Goal: Task Accomplishment & Management: Use online tool/utility

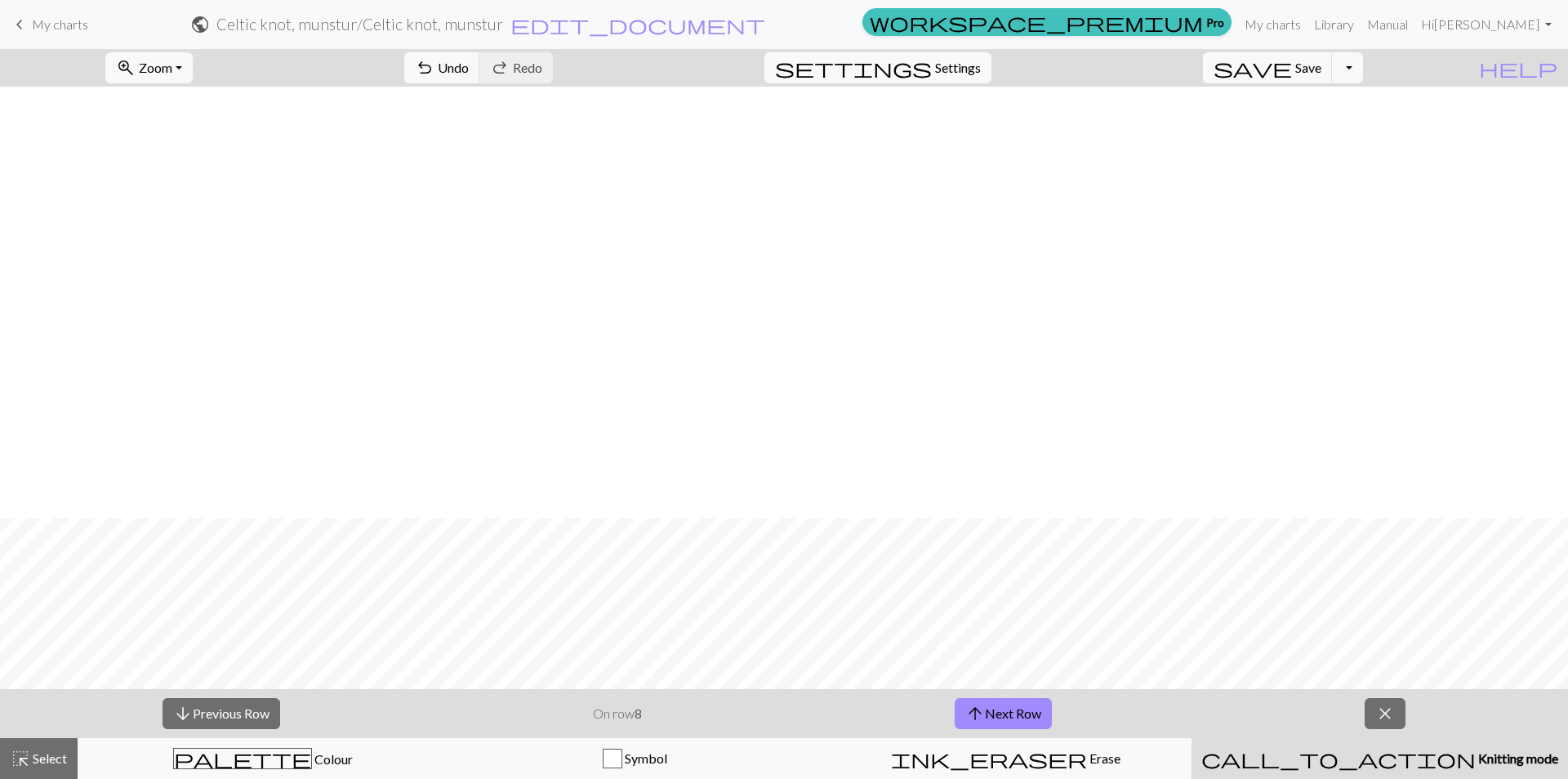
scroll to position [431, 0]
click at [54, 31] on span "My charts" at bounding box center [60, 24] width 56 height 16
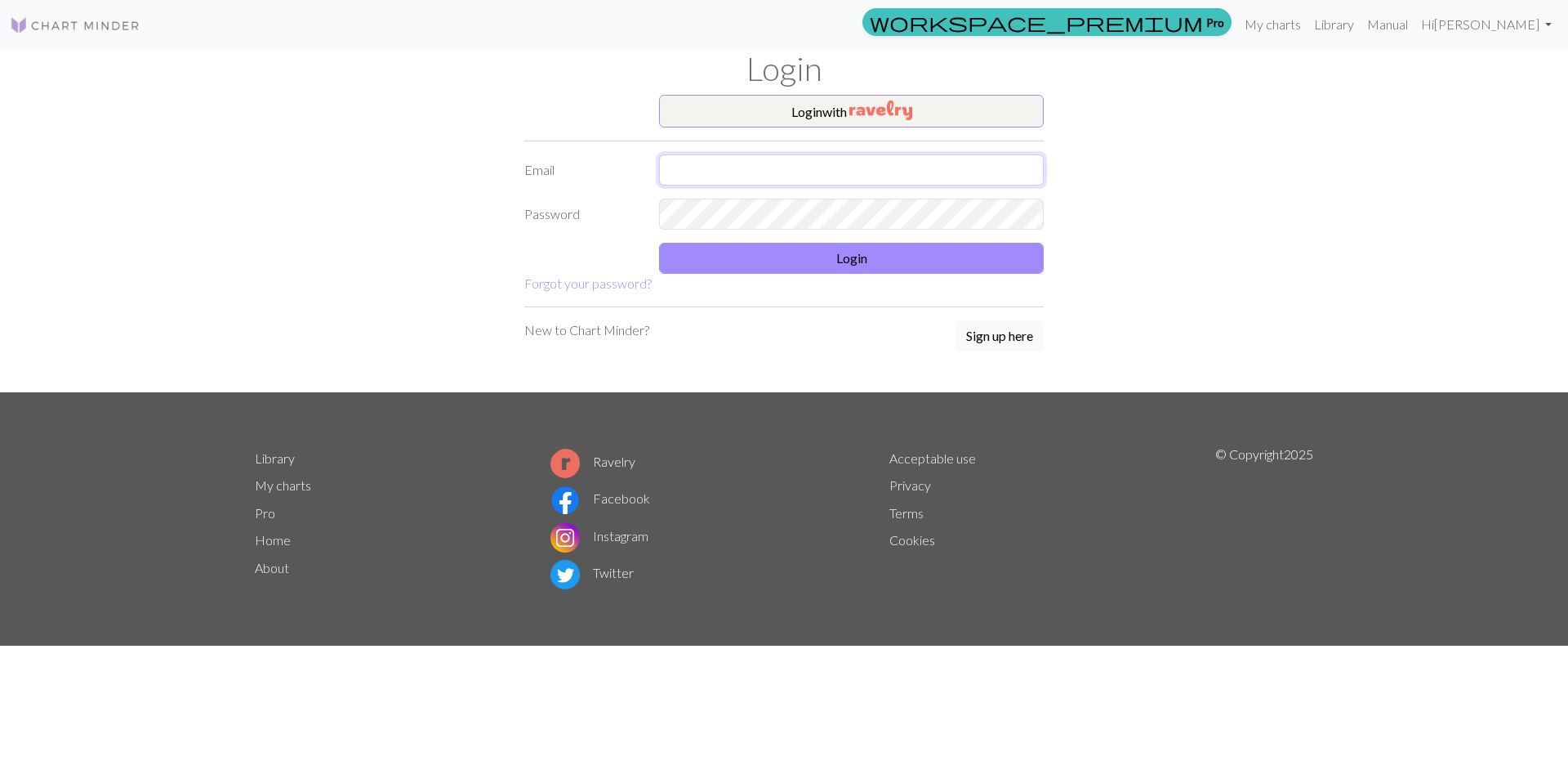
click at [680, 174] on input "text" at bounding box center [851, 170] width 384 height 31
type input "[EMAIL_ADDRESS][DOMAIN_NAME]"
click at [788, 260] on button "Login" at bounding box center [851, 259] width 384 height 31
click at [695, 164] on input "text" at bounding box center [851, 170] width 384 height 31
type input "[EMAIL_ADDRESS][DOMAIN_NAME]"
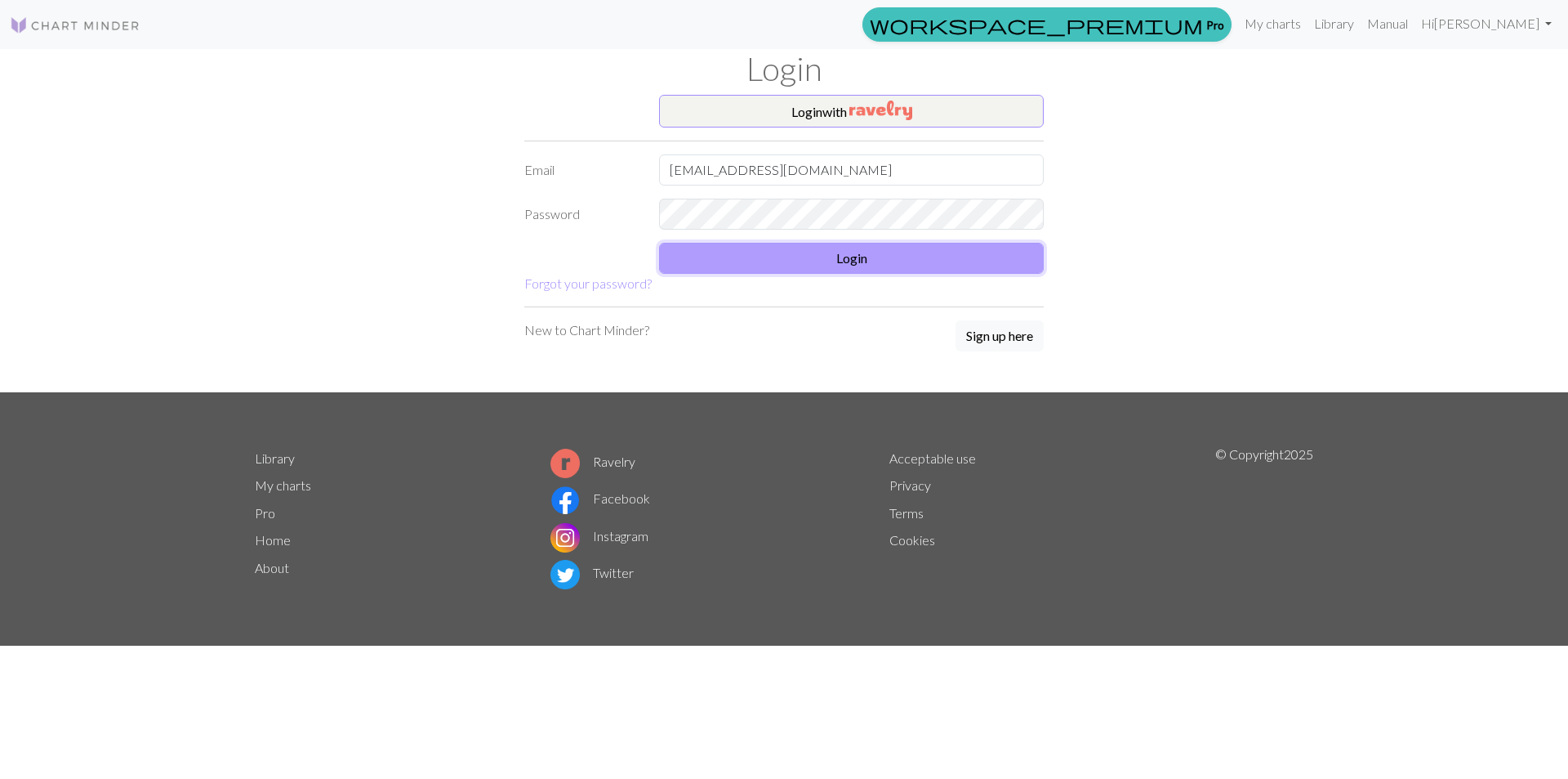
click at [856, 270] on button "Login" at bounding box center [851, 259] width 384 height 31
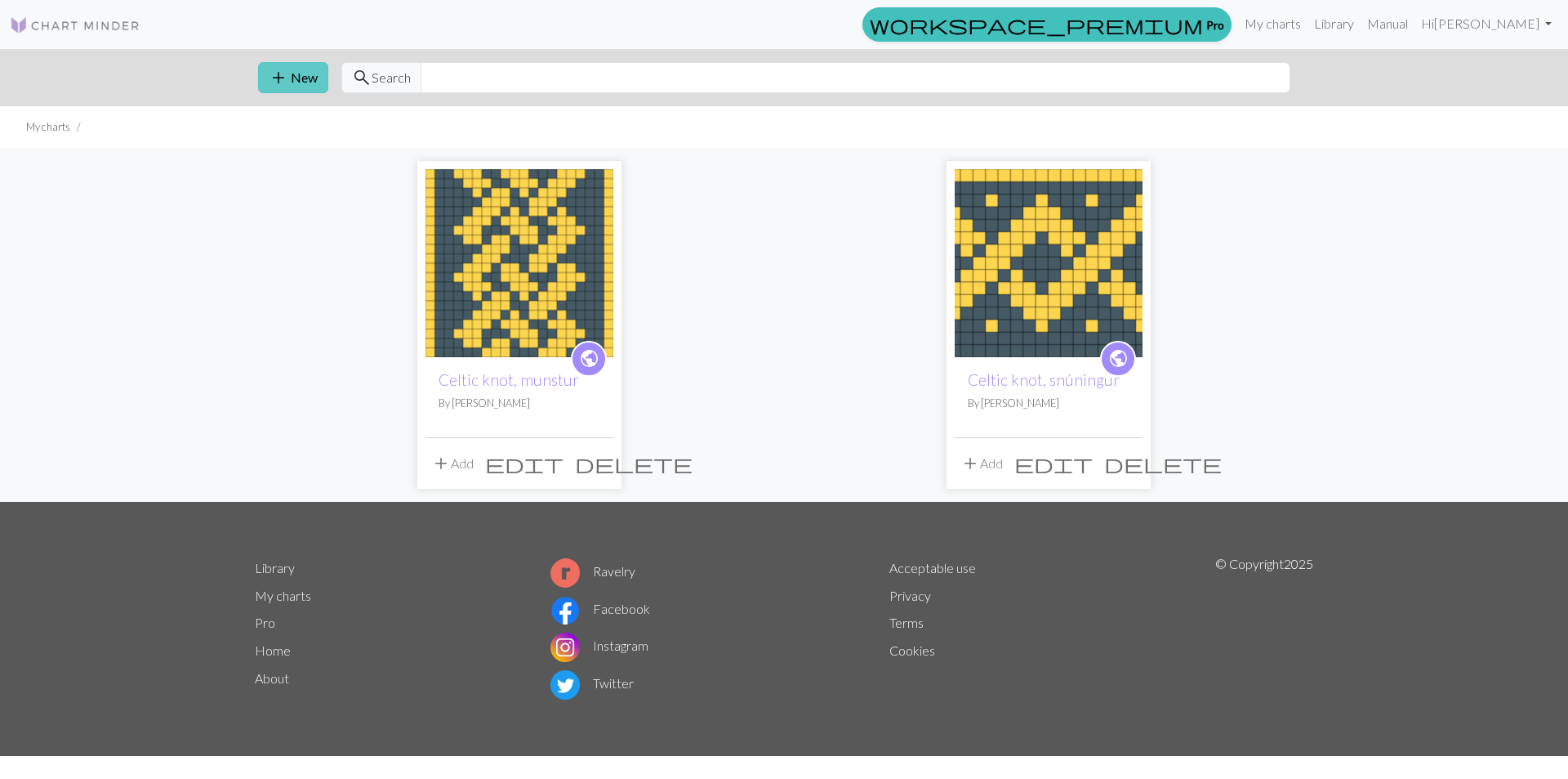
click at [277, 79] on span "add" at bounding box center [278, 78] width 20 height 23
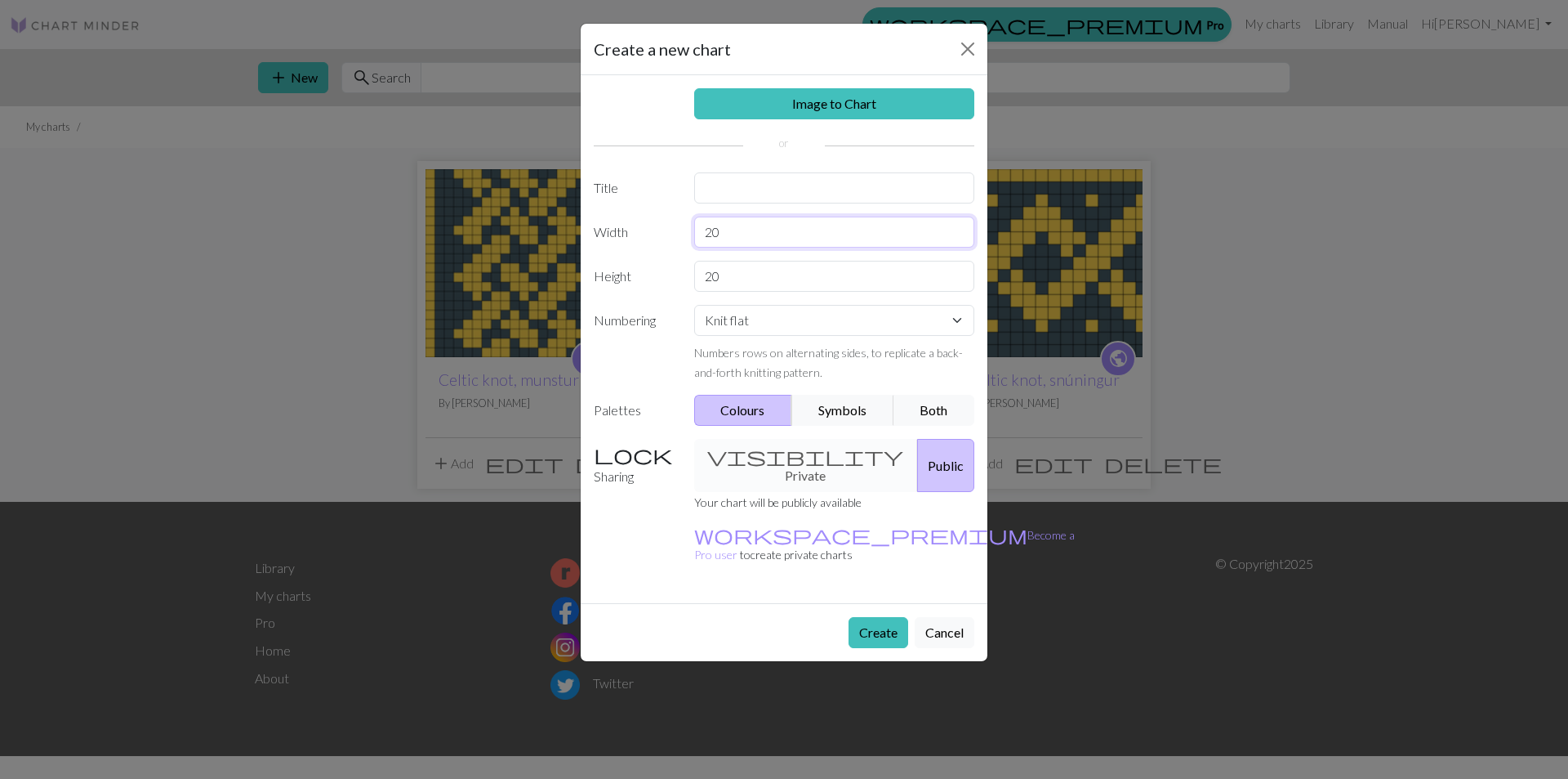
click at [723, 233] on input "20" at bounding box center [834, 232] width 281 height 31
type input "2"
type input "36"
click at [722, 283] on input "20" at bounding box center [834, 277] width 281 height 31
type input "2"
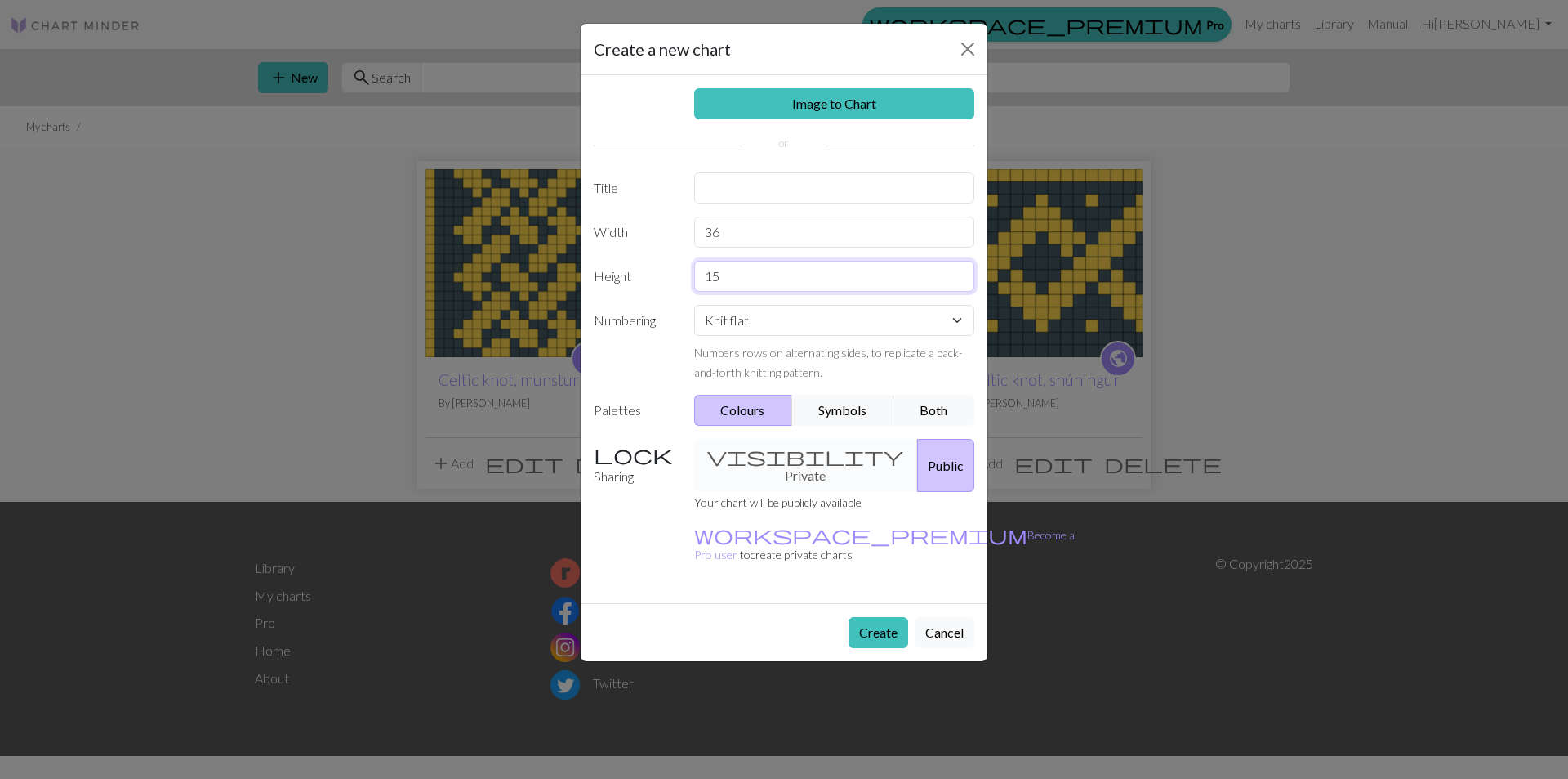
type input "15"
click at [919, 322] on select "Knit flat Knit in the round Lace knitting Cross stitch" at bounding box center [834, 320] width 281 height 31
click at [694, 304] on select "Knit flat Knit in the round Lace knitting Cross stitch" at bounding box center [834, 320] width 281 height 31
click at [904, 313] on select "Knit flat Knit in the round Lace knitting Cross stitch" at bounding box center [834, 320] width 281 height 31
click at [694, 304] on select "Knit flat Knit in the round Lace knitting Cross stitch" at bounding box center [834, 320] width 281 height 31
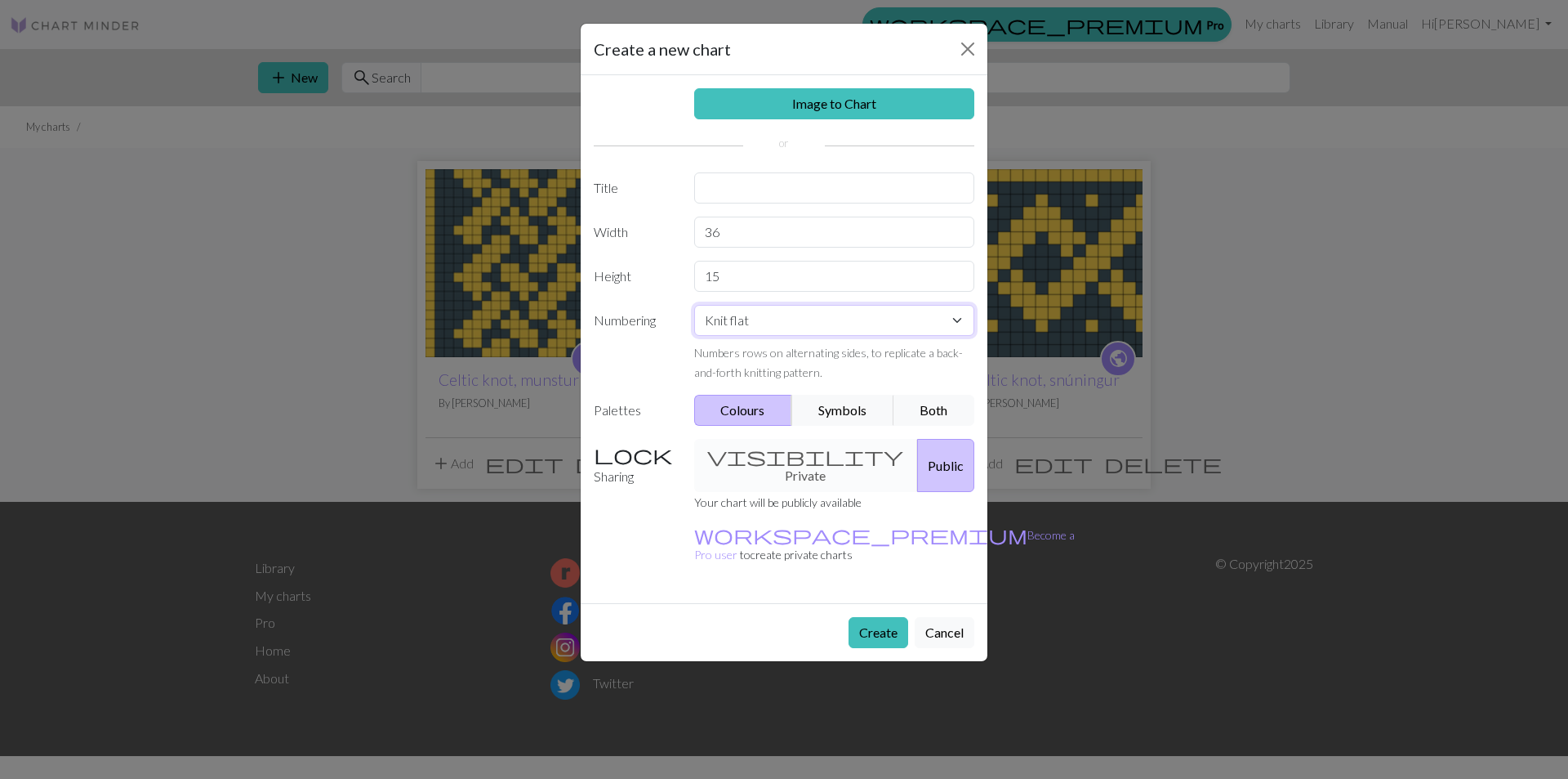
click at [898, 317] on select "Knit flat Knit in the round Lace knitting Cross stitch" at bounding box center [834, 320] width 281 height 31
click at [694, 304] on select "Knit flat Knit in the round Lace knitting Cross stitch" at bounding box center [834, 320] width 281 height 31
click at [825, 328] on select "Knit flat Knit in the round Lace knitting Cross stitch" at bounding box center [834, 320] width 281 height 31
click at [694, 304] on select "Knit flat Knit in the round Lace knitting Cross stitch" at bounding box center [834, 320] width 281 height 31
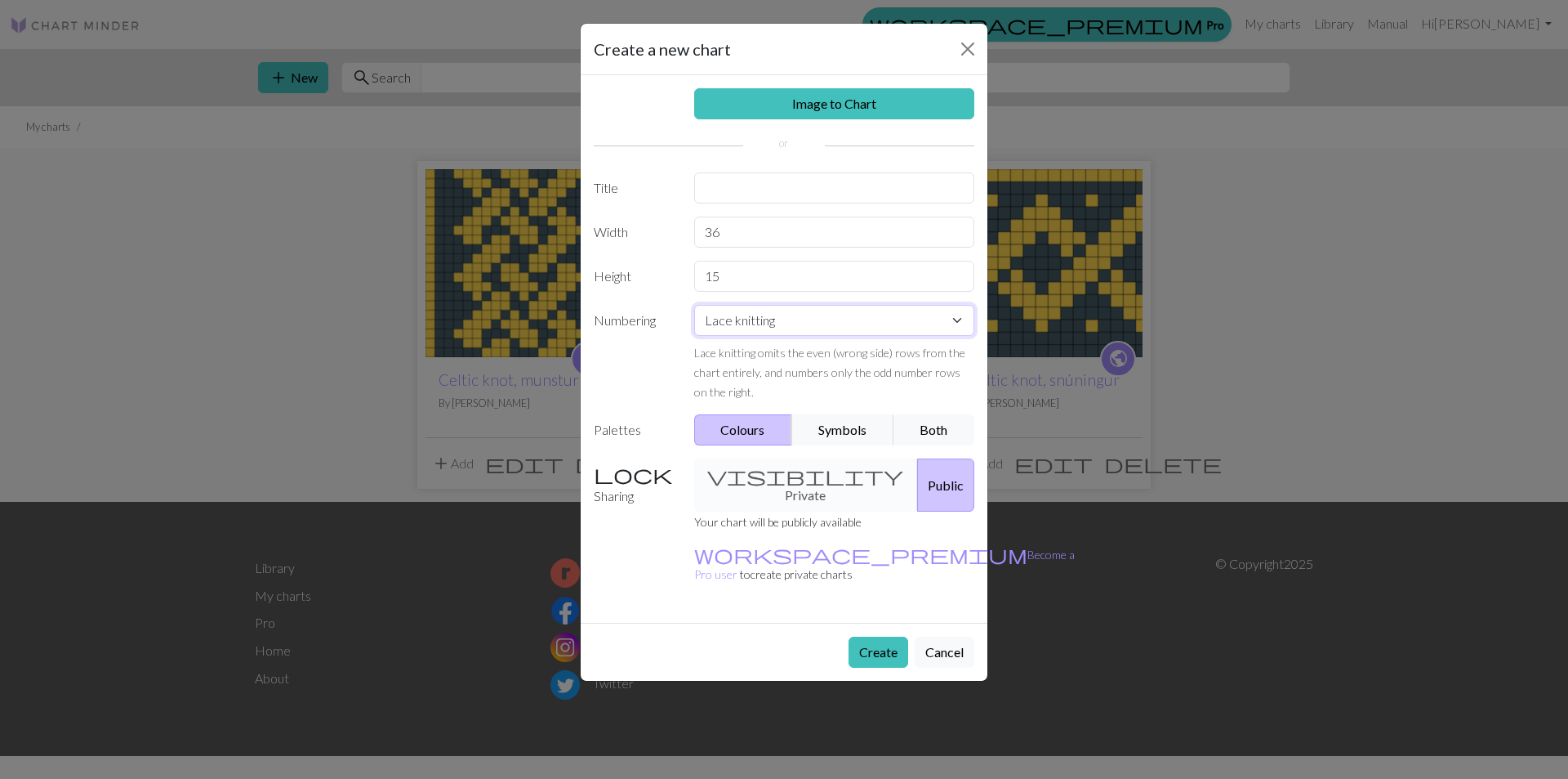
click at [858, 329] on select "Knit flat Knit in the round Lace knitting Cross stitch" at bounding box center [834, 320] width 281 height 31
click at [694, 304] on select "Knit flat Knit in the round Lace knitting Cross stitch" at bounding box center [834, 320] width 281 height 31
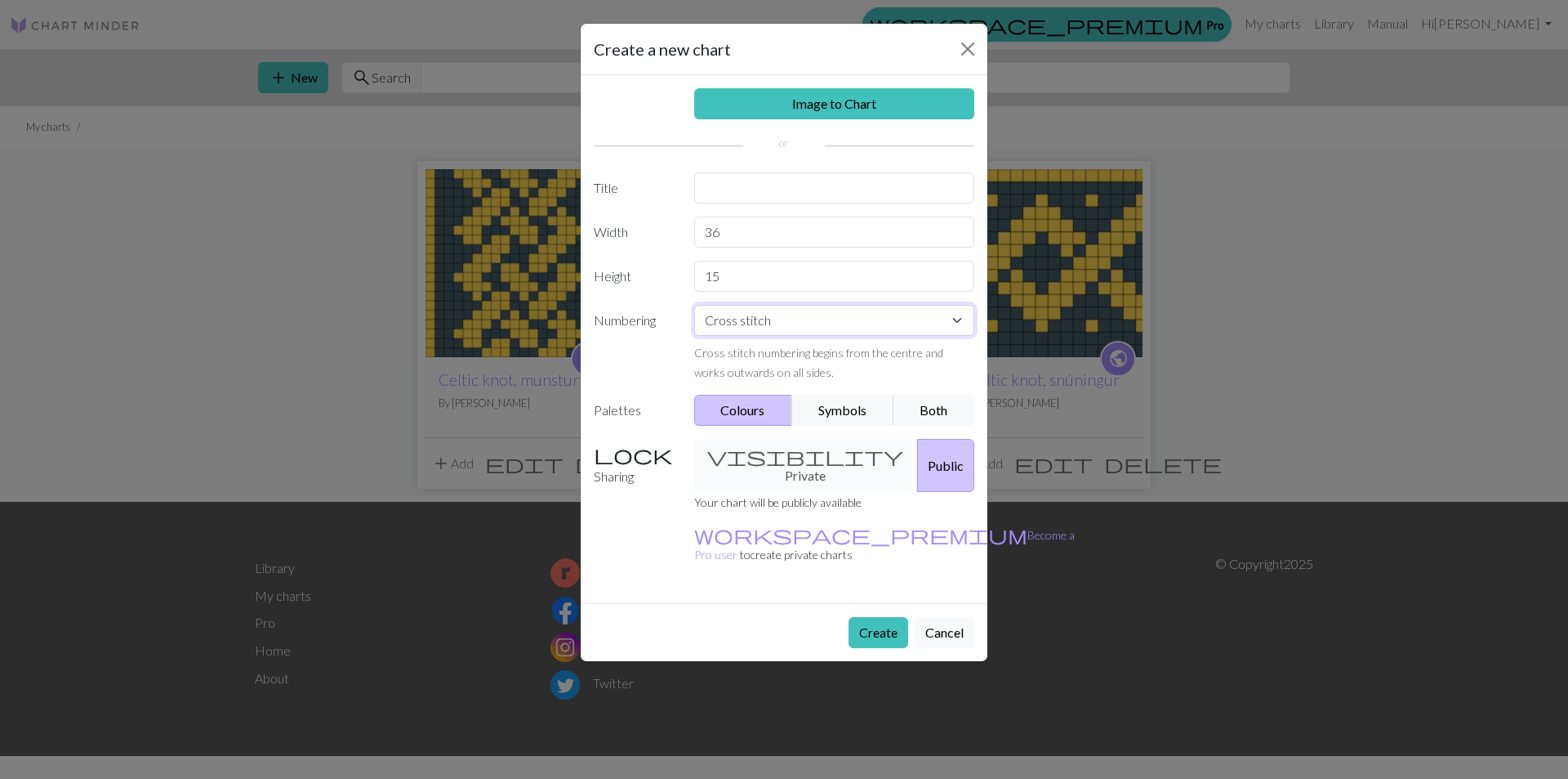
click at [878, 322] on select "Knit flat Knit in the round Lace knitting Cross stitch" at bounding box center [834, 320] width 281 height 31
select select "round"
click at [694, 304] on select "Knit flat Knit in the round Lace knitting Cross stitch" at bounding box center [834, 320] width 281 height 31
click at [819, 412] on button "Symbols" at bounding box center [843, 410] width 103 height 31
click at [769, 409] on button "Colours" at bounding box center [744, 410] width 99 height 31
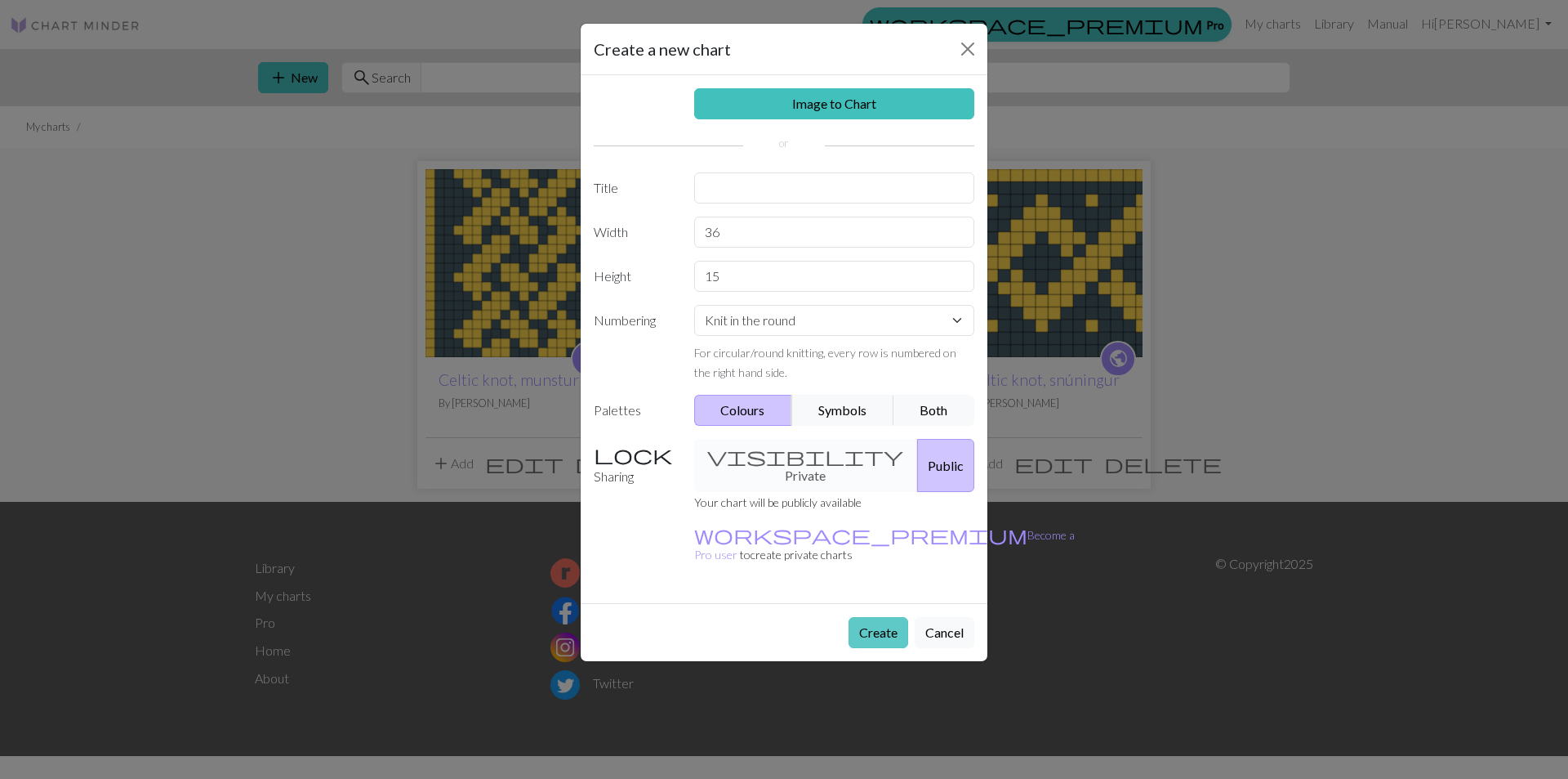
click at [874, 617] on button "Create" at bounding box center [878, 633] width 60 height 31
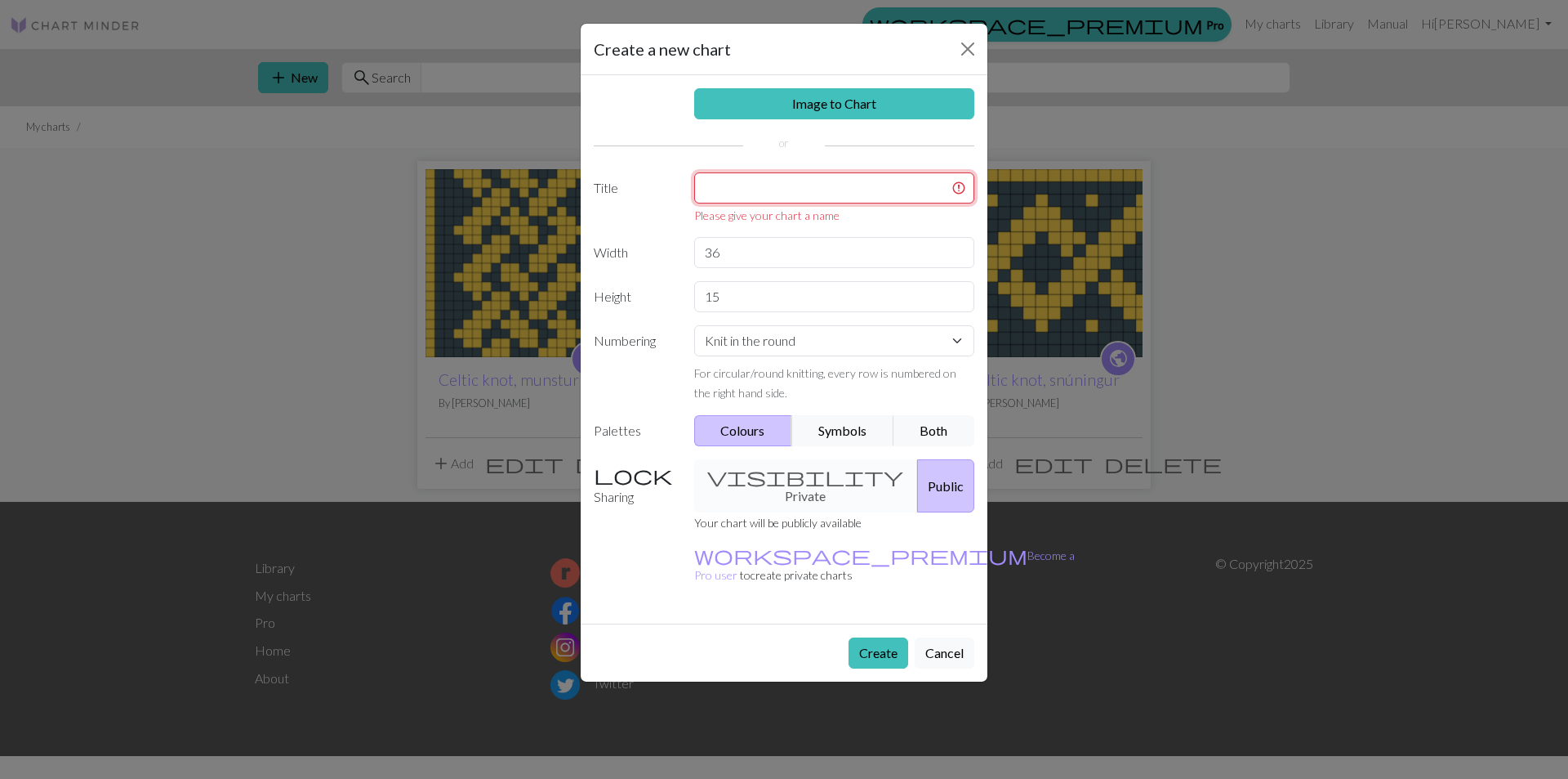
click at [773, 189] on input "text" at bounding box center [834, 188] width 281 height 31
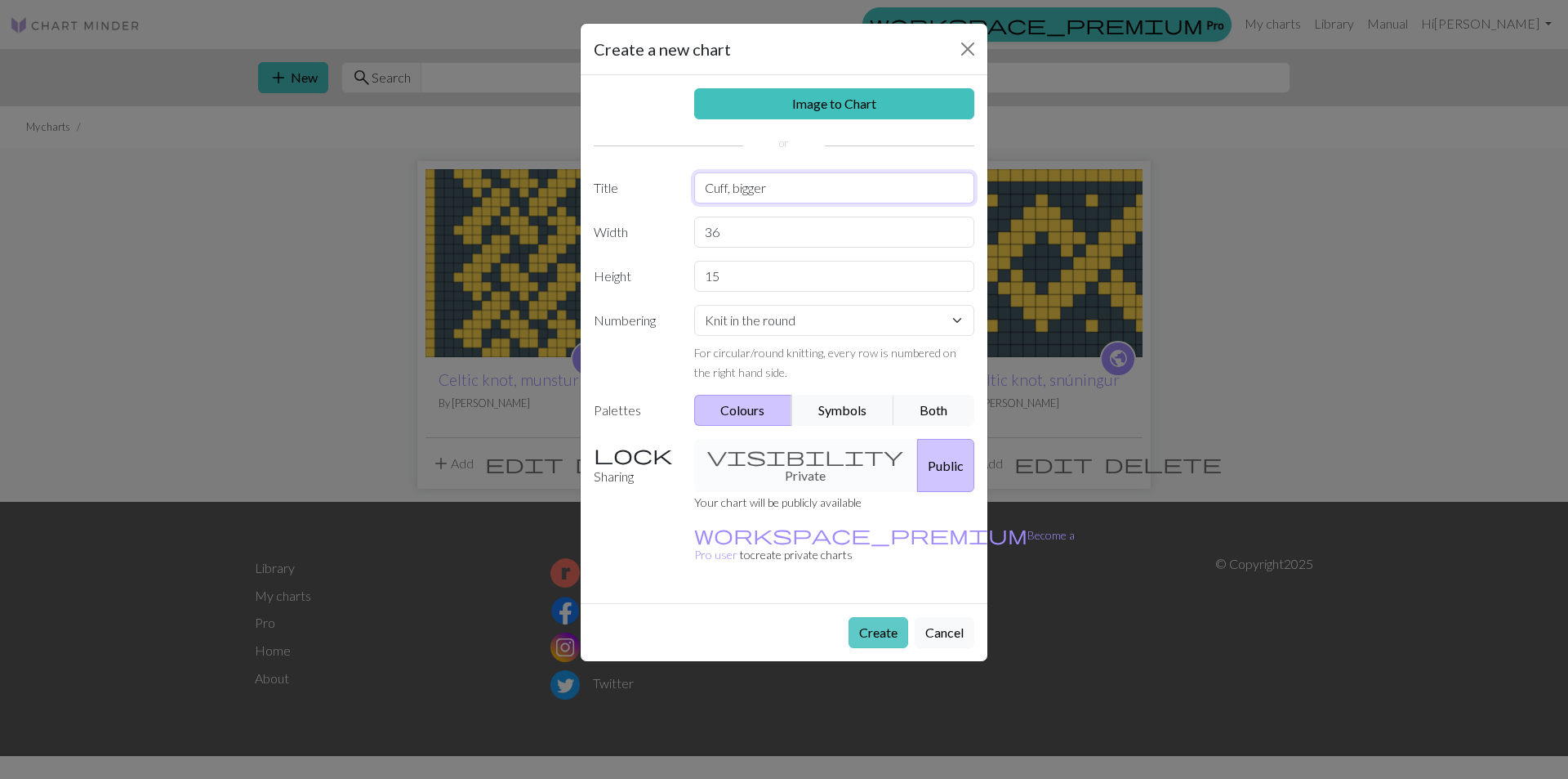
type input "Cuff, bigger"
click at [873, 617] on button "Create" at bounding box center [878, 633] width 60 height 31
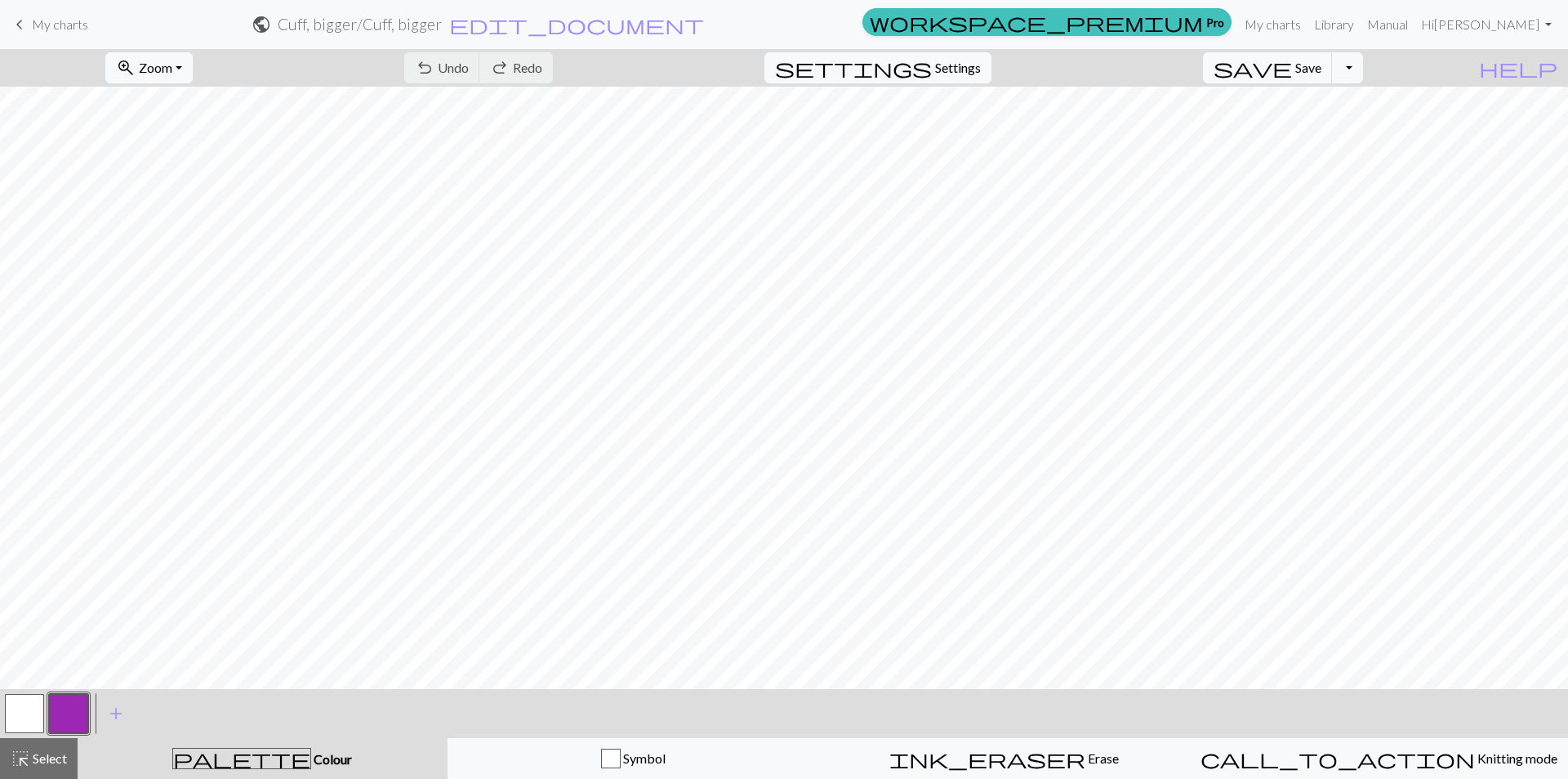
click at [16, 717] on button "button" at bounding box center [25, 714] width 39 height 39
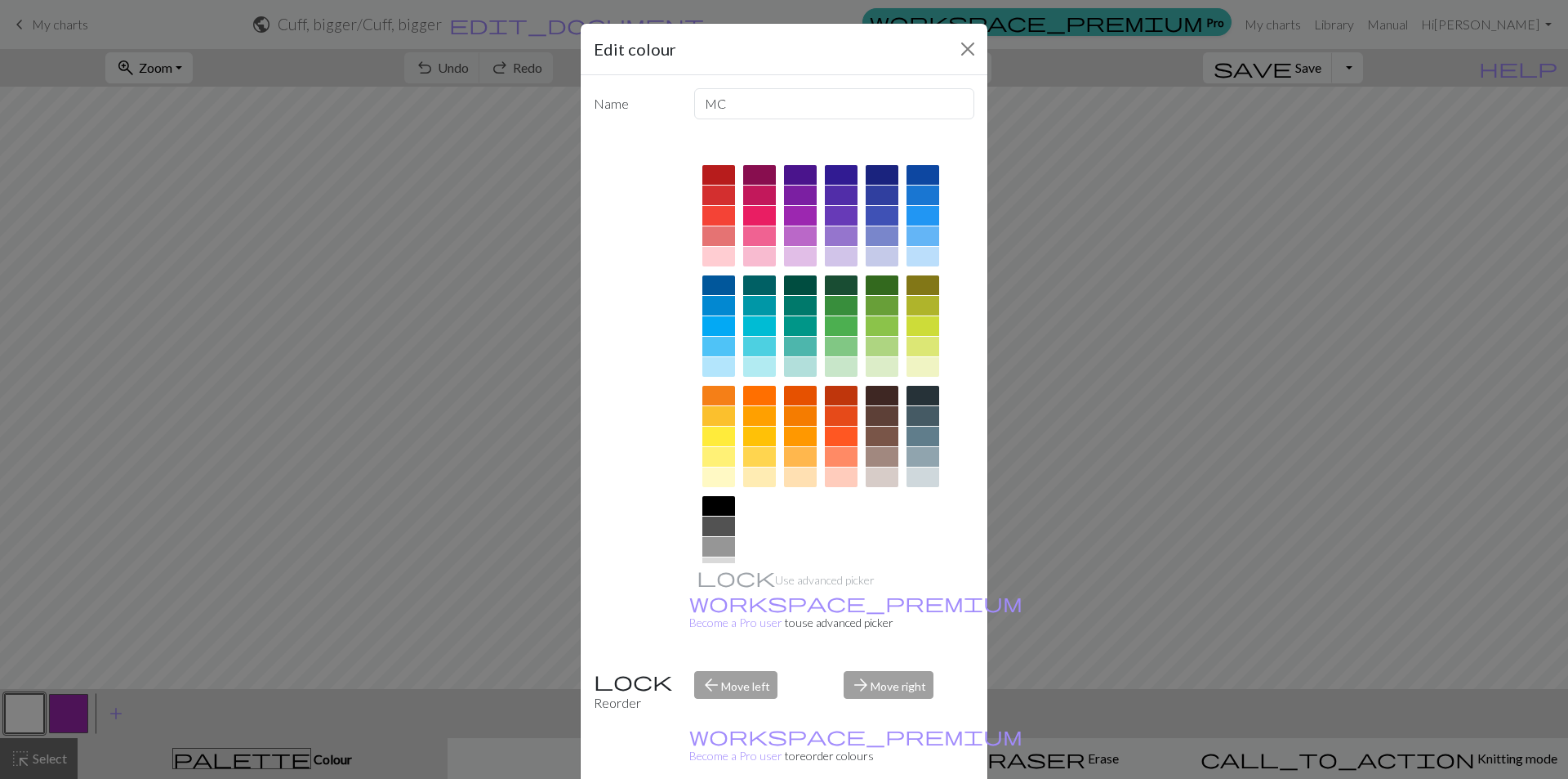
click at [918, 434] on div at bounding box center [923, 436] width 33 height 20
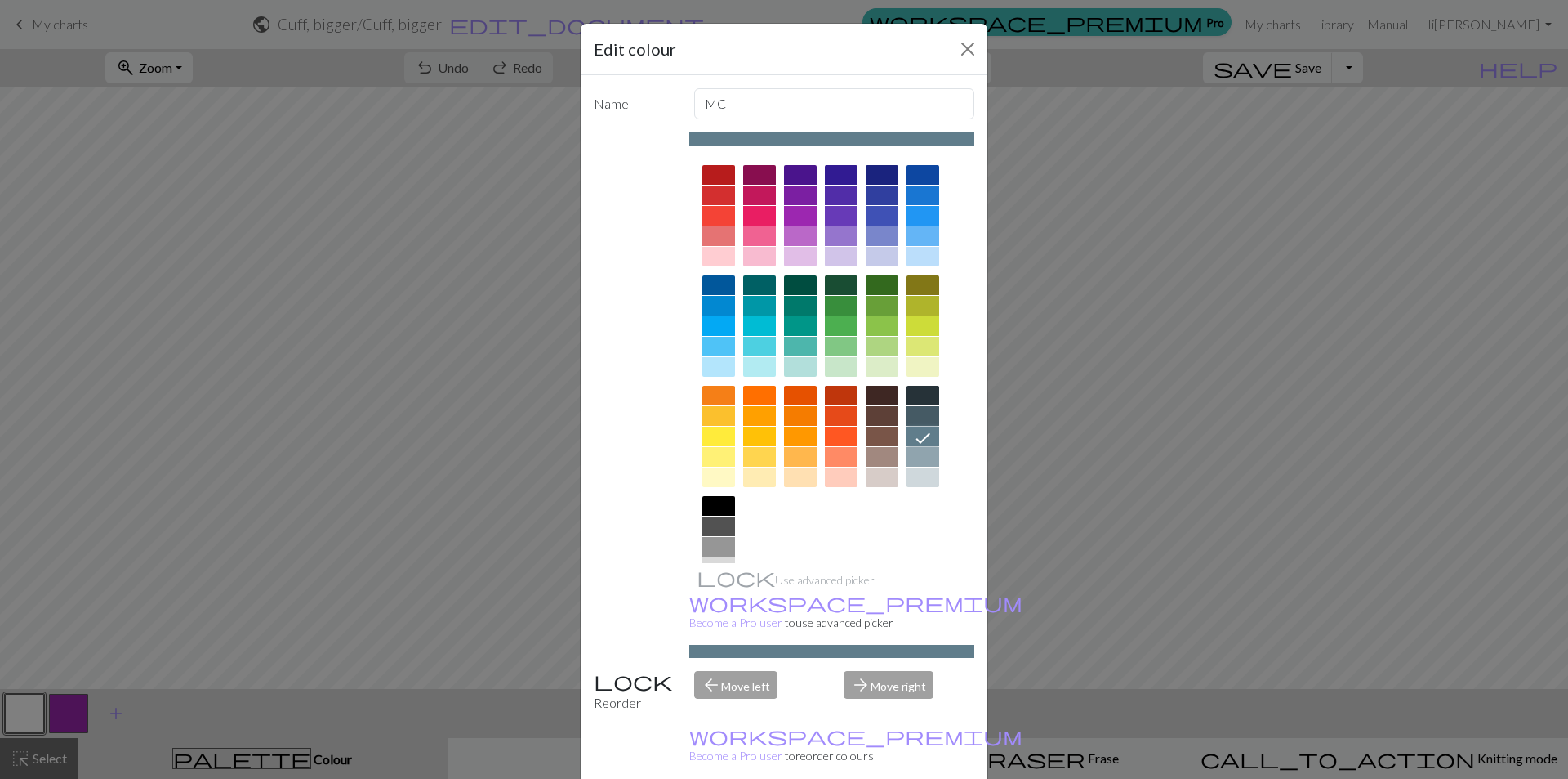
click at [914, 403] on div at bounding box center [923, 395] width 33 height 20
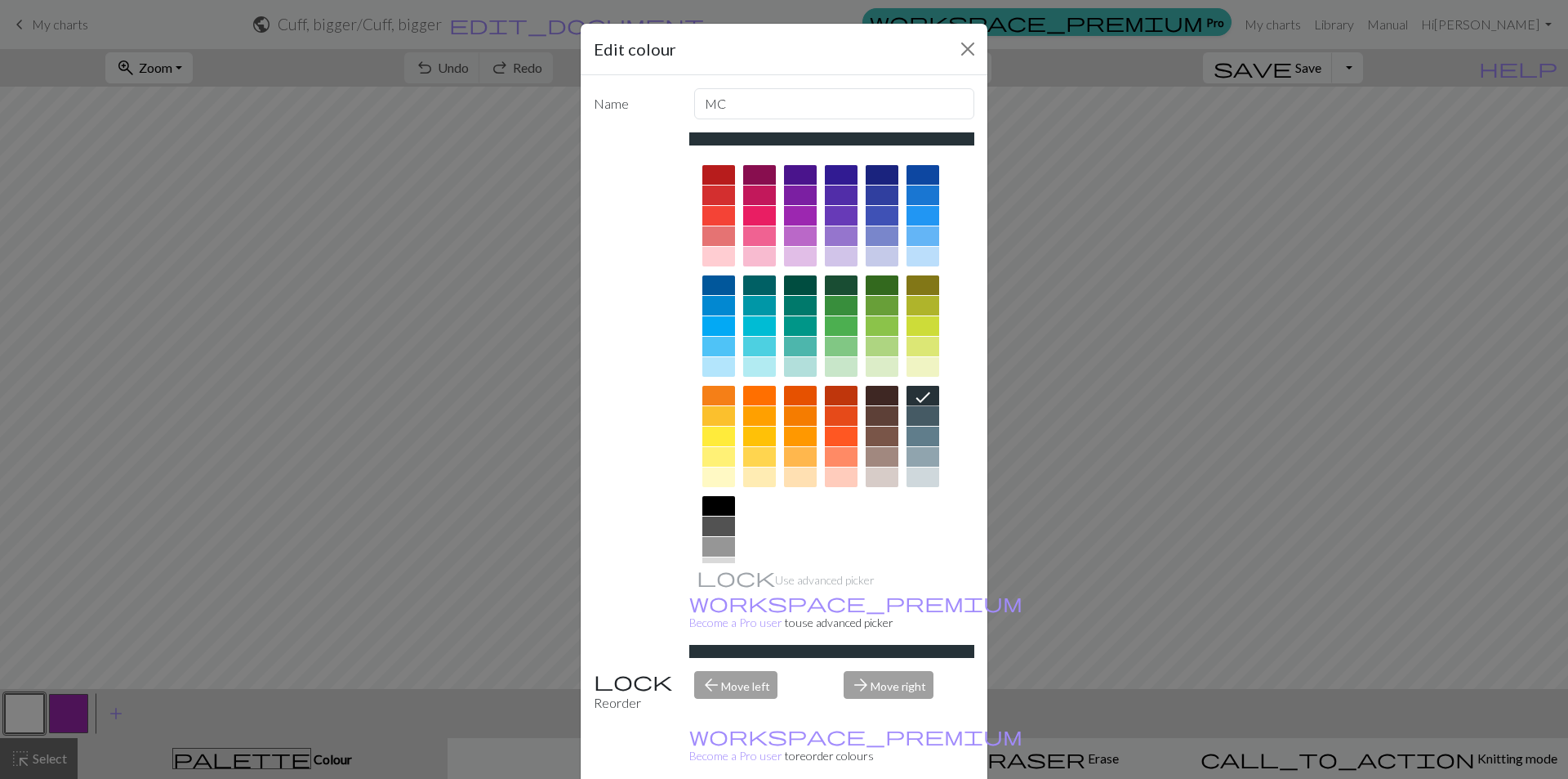
click at [908, 413] on div at bounding box center [923, 416] width 33 height 20
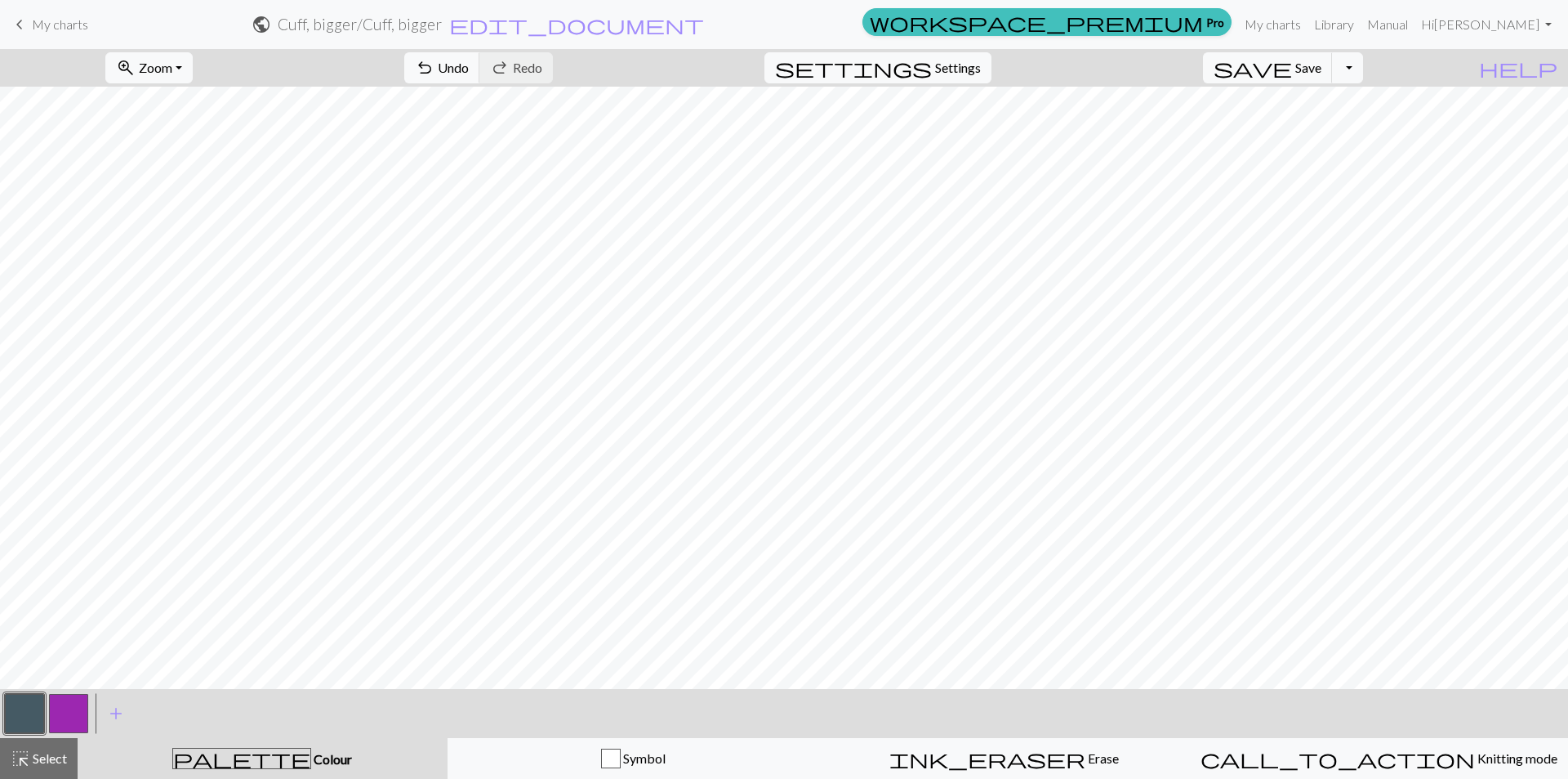
click at [64, 719] on button "button" at bounding box center [69, 714] width 39 height 39
click at [73, 718] on button "button" at bounding box center [69, 714] width 39 height 39
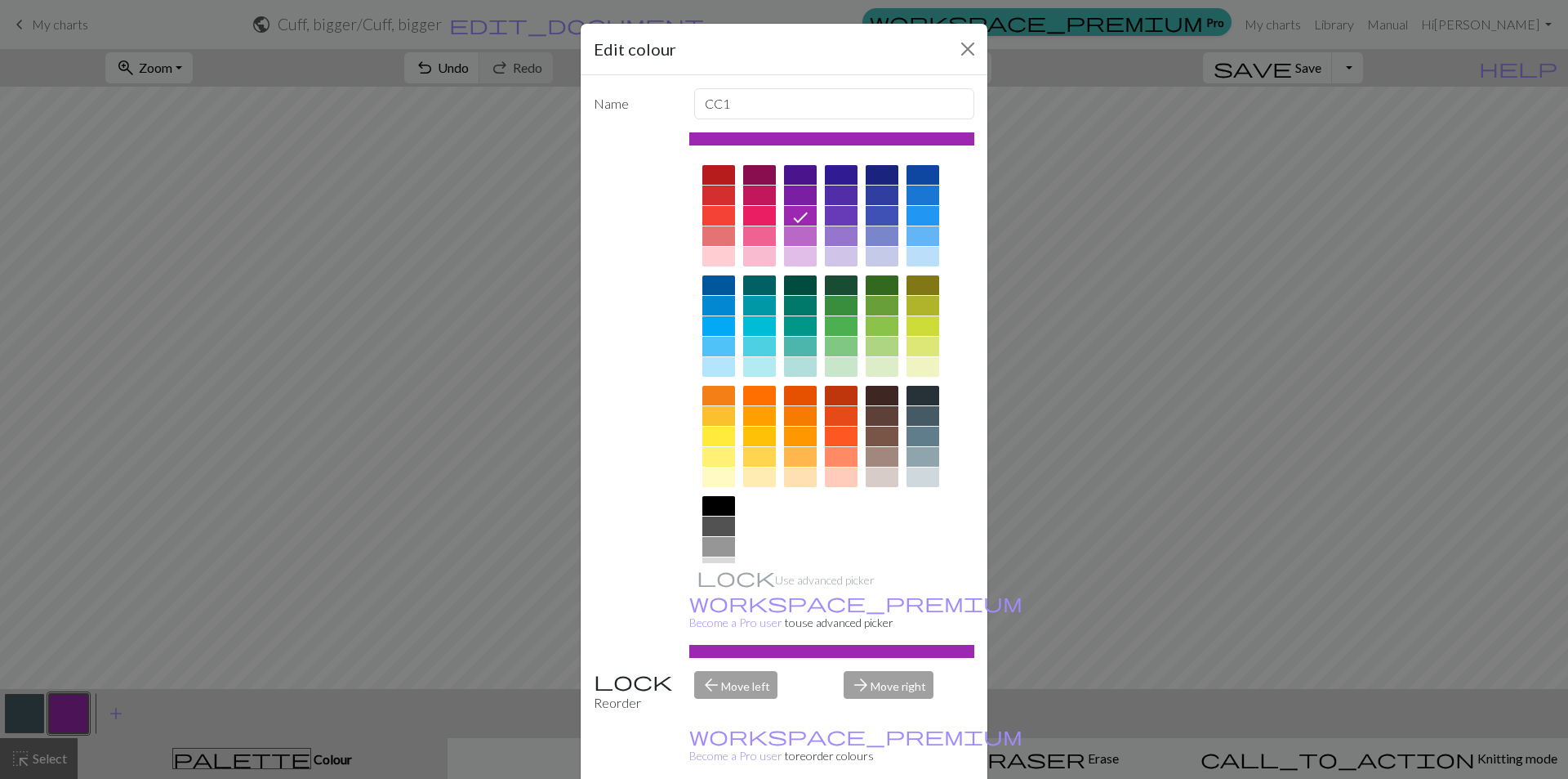
click at [757, 457] on div at bounding box center [760, 457] width 33 height 20
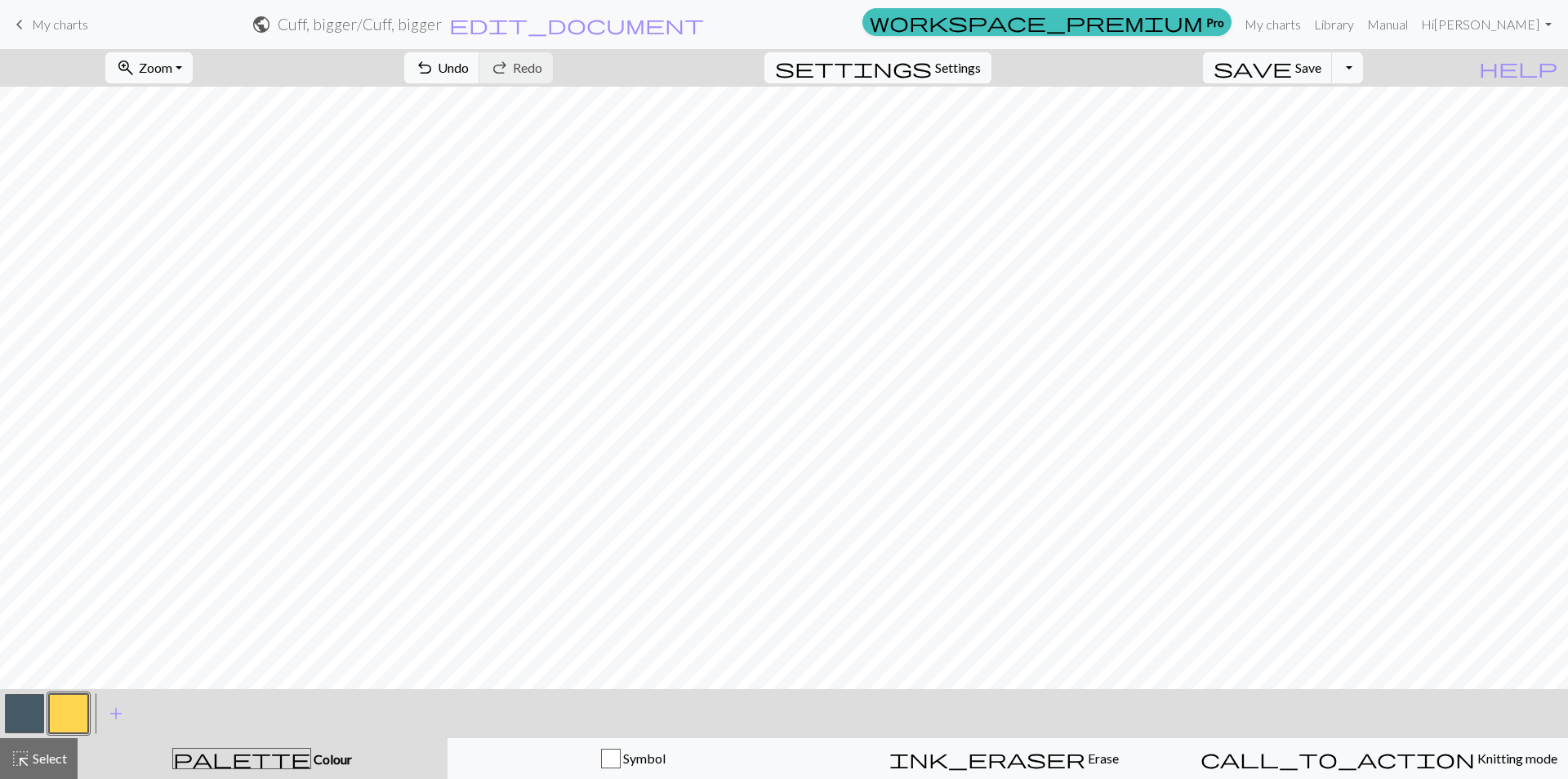
click at [29, 721] on button "button" at bounding box center [25, 714] width 39 height 39
click at [79, 709] on button "button" at bounding box center [69, 714] width 39 height 39
click at [932, 66] on span "settings" at bounding box center [854, 68] width 157 height 23
select select "aran"
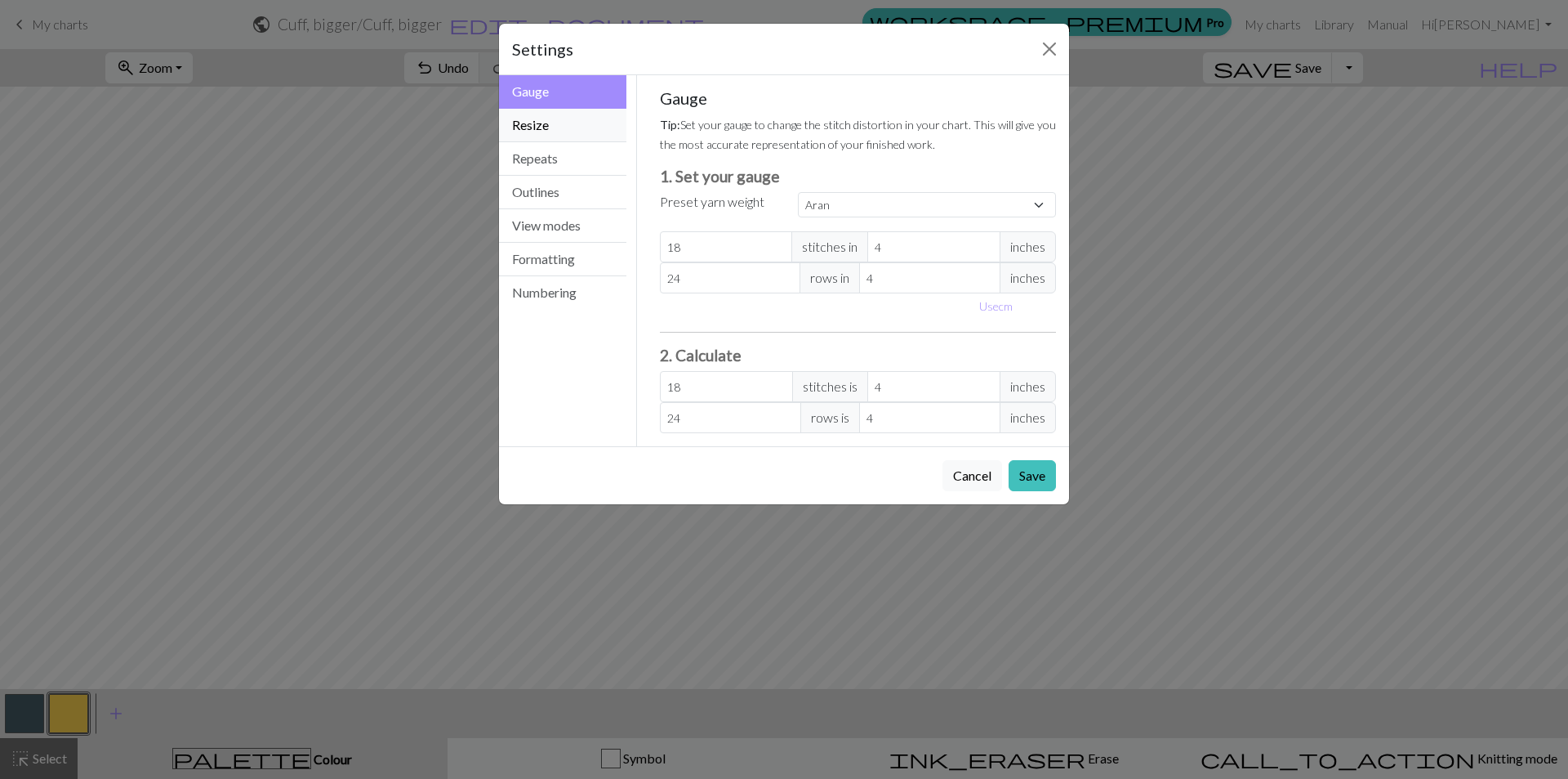
click at [553, 133] on button "Resize" at bounding box center [563, 125] width 128 height 34
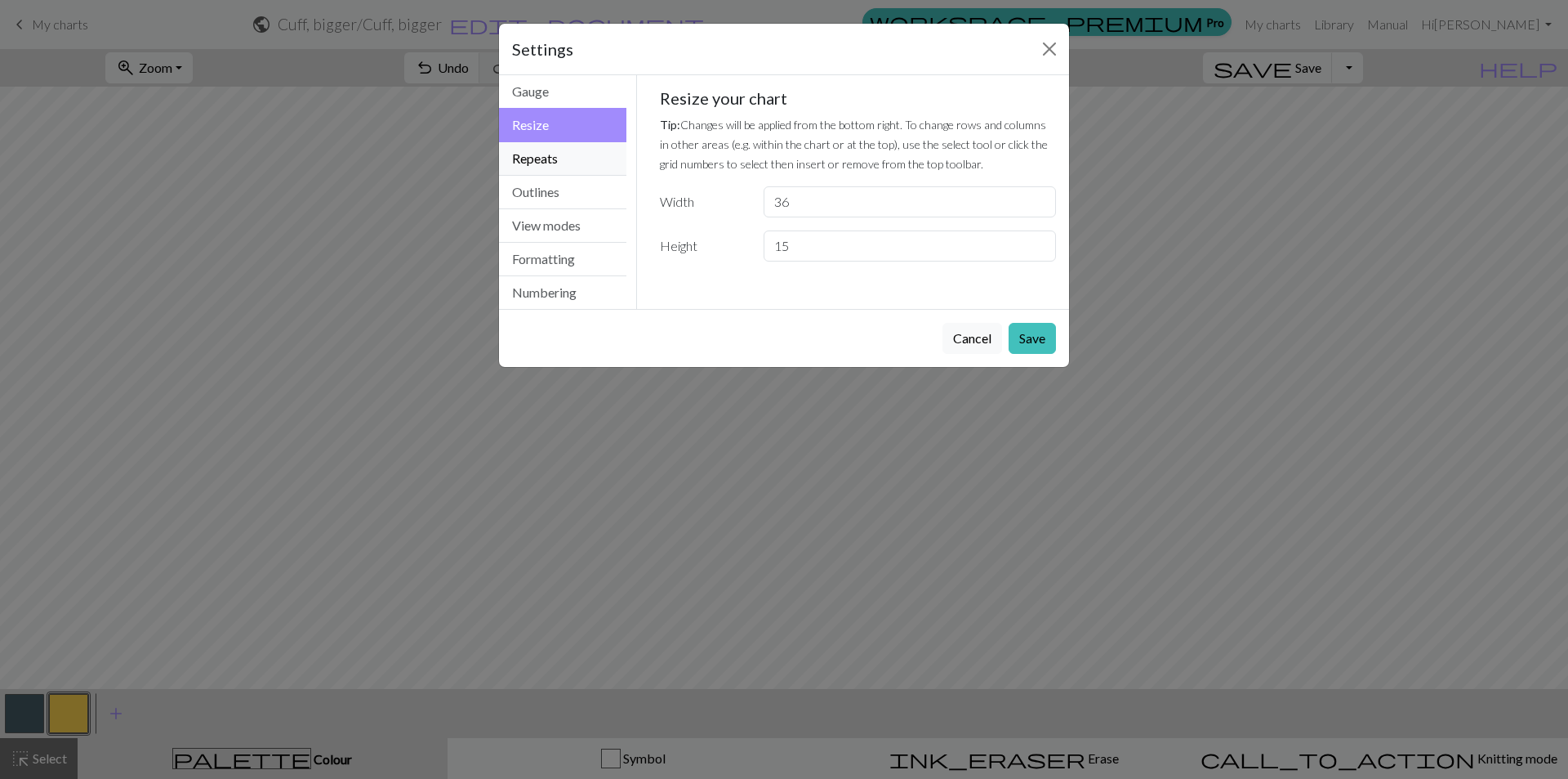
click at [553, 147] on button "Repeats" at bounding box center [563, 159] width 128 height 34
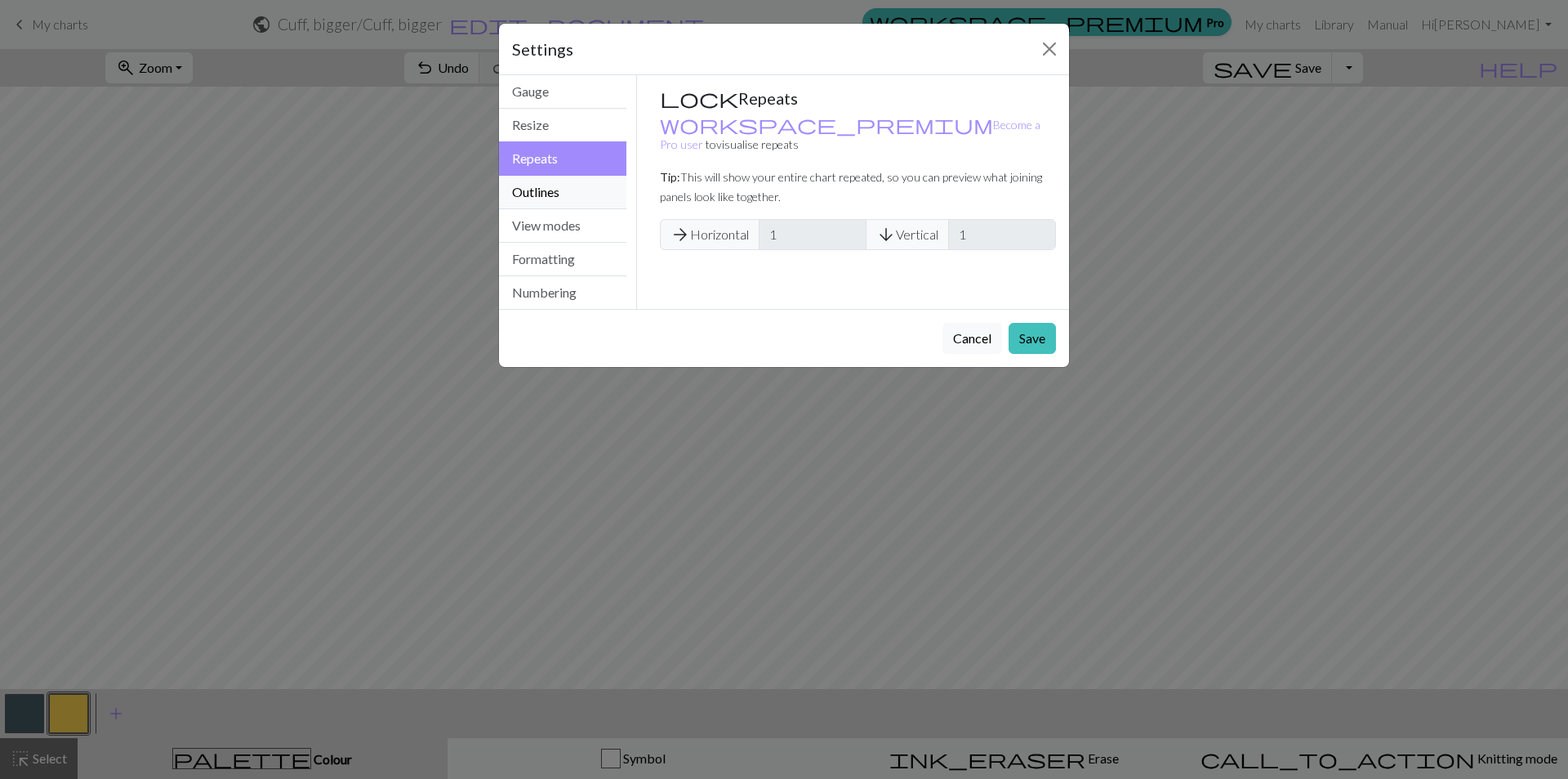
click at [557, 196] on button "Outlines" at bounding box center [563, 192] width 128 height 34
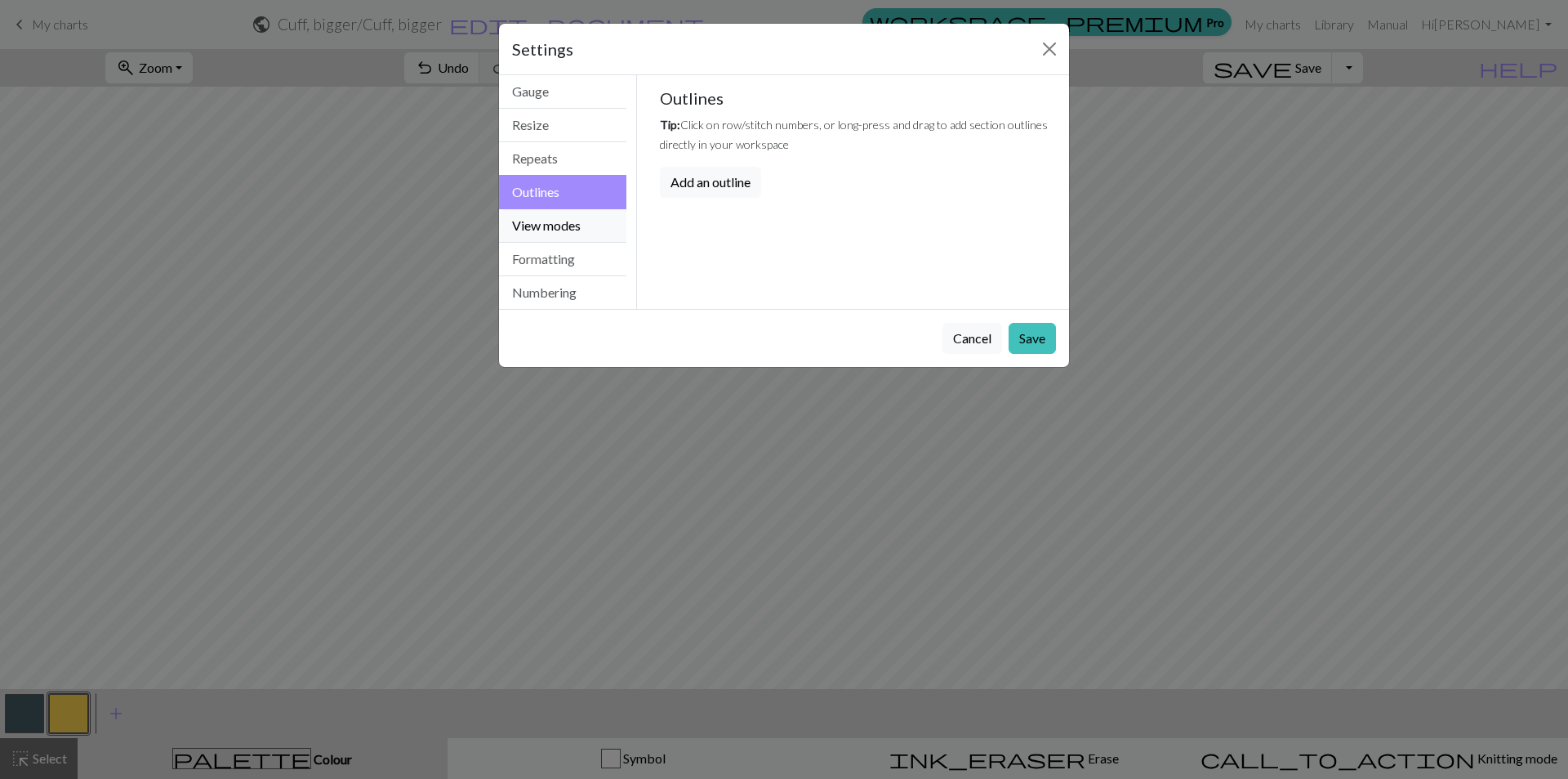
click at [568, 231] on button "View modes" at bounding box center [563, 226] width 128 height 34
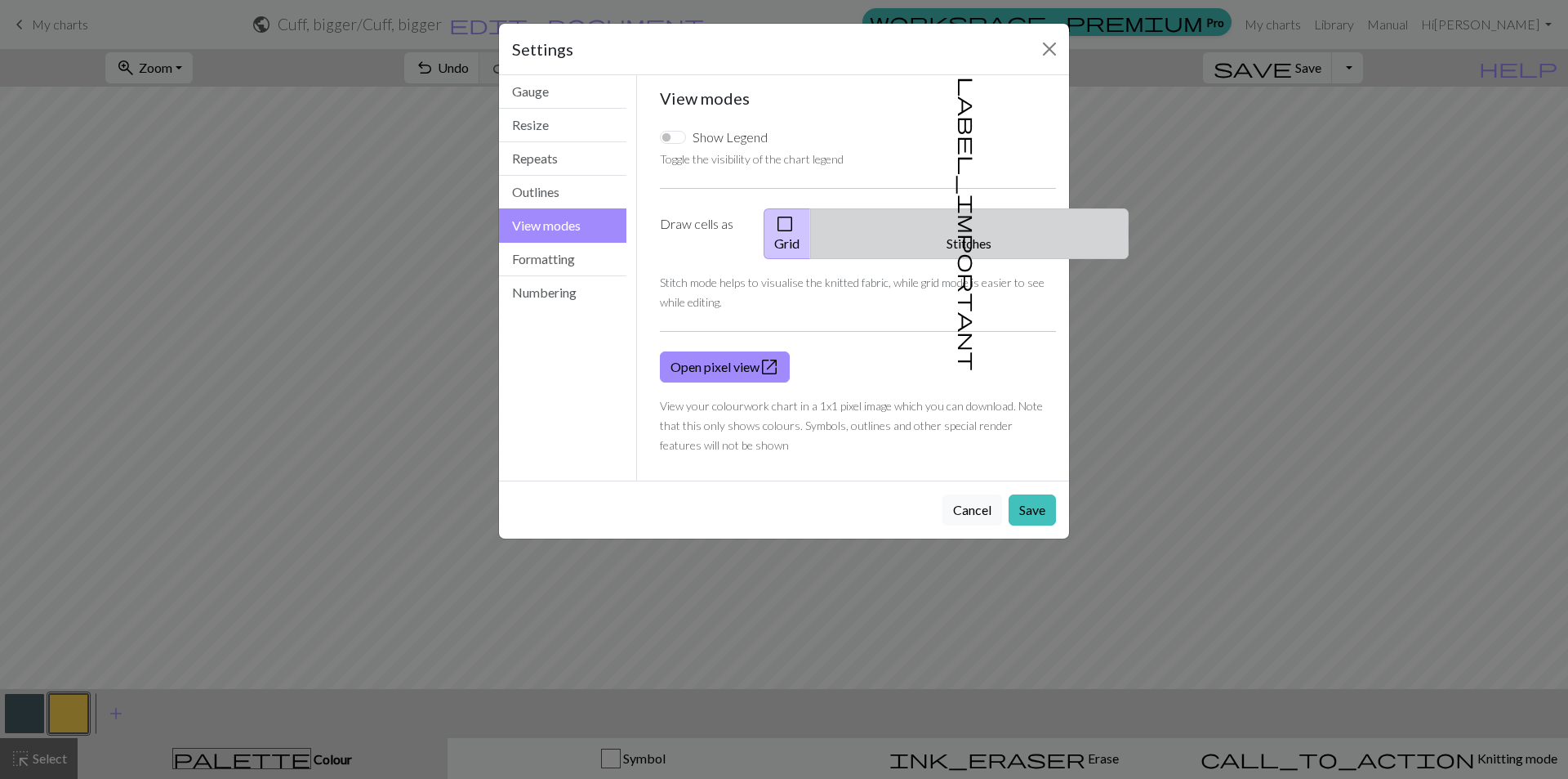
click at [964, 217] on button "label_important Stitches" at bounding box center [968, 234] width 318 height 51
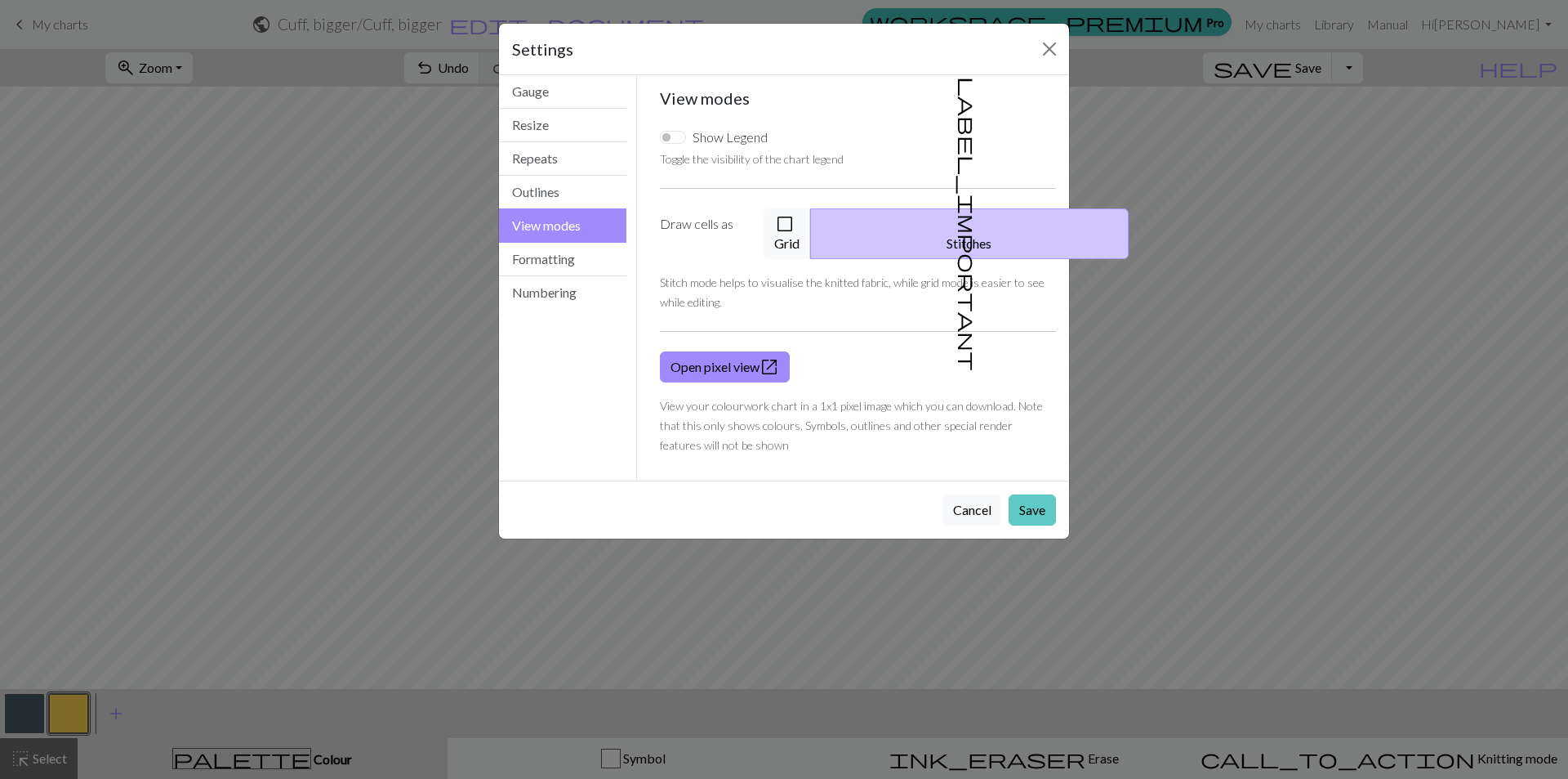
click at [1035, 494] on button "Save" at bounding box center [1032, 510] width 47 height 31
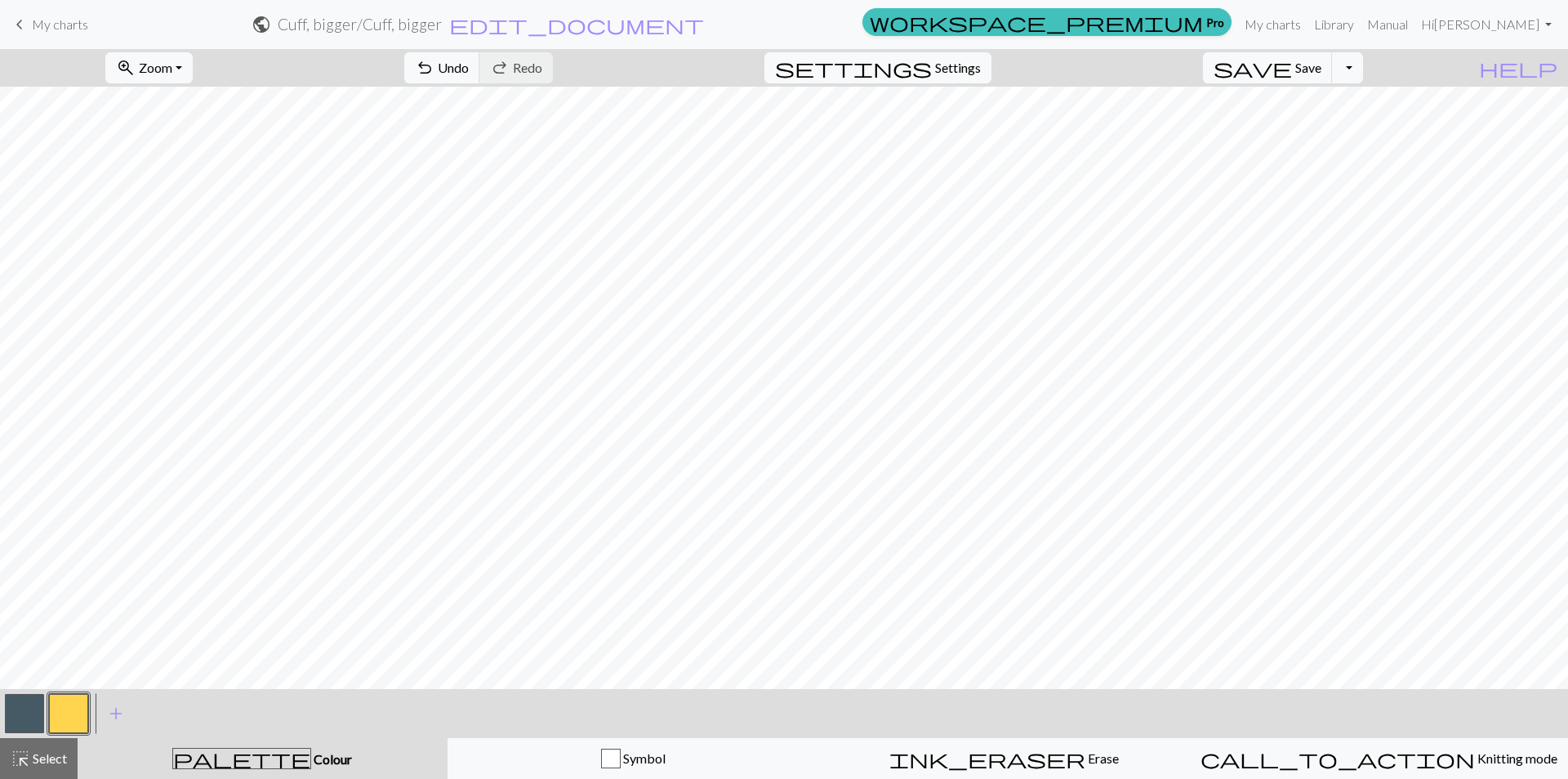
click at [23, 714] on button "button" at bounding box center [25, 714] width 39 height 39
click at [27, 718] on button "button" at bounding box center [25, 714] width 39 height 39
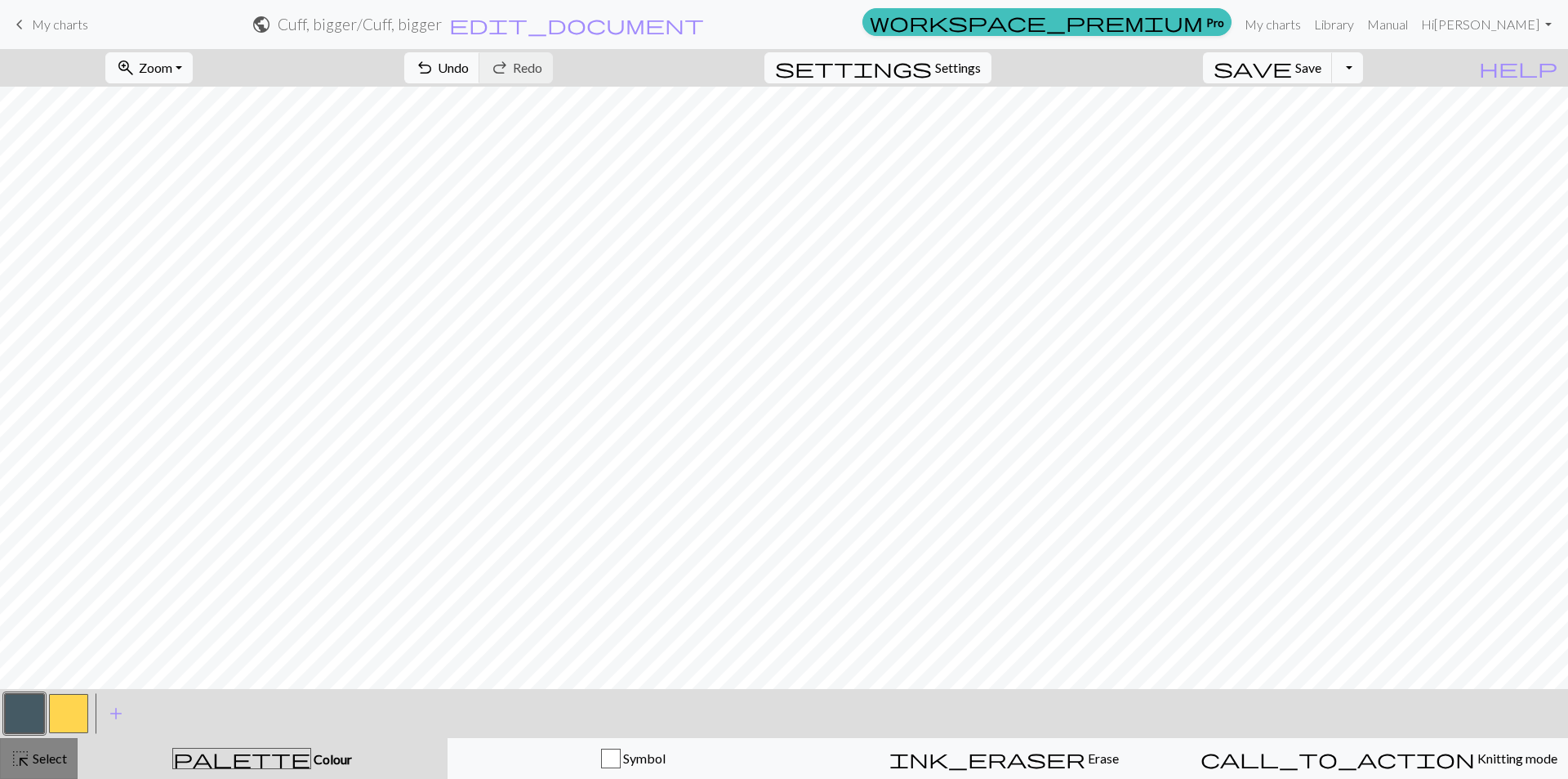
click at [51, 756] on span "Select" at bounding box center [48, 758] width 37 height 16
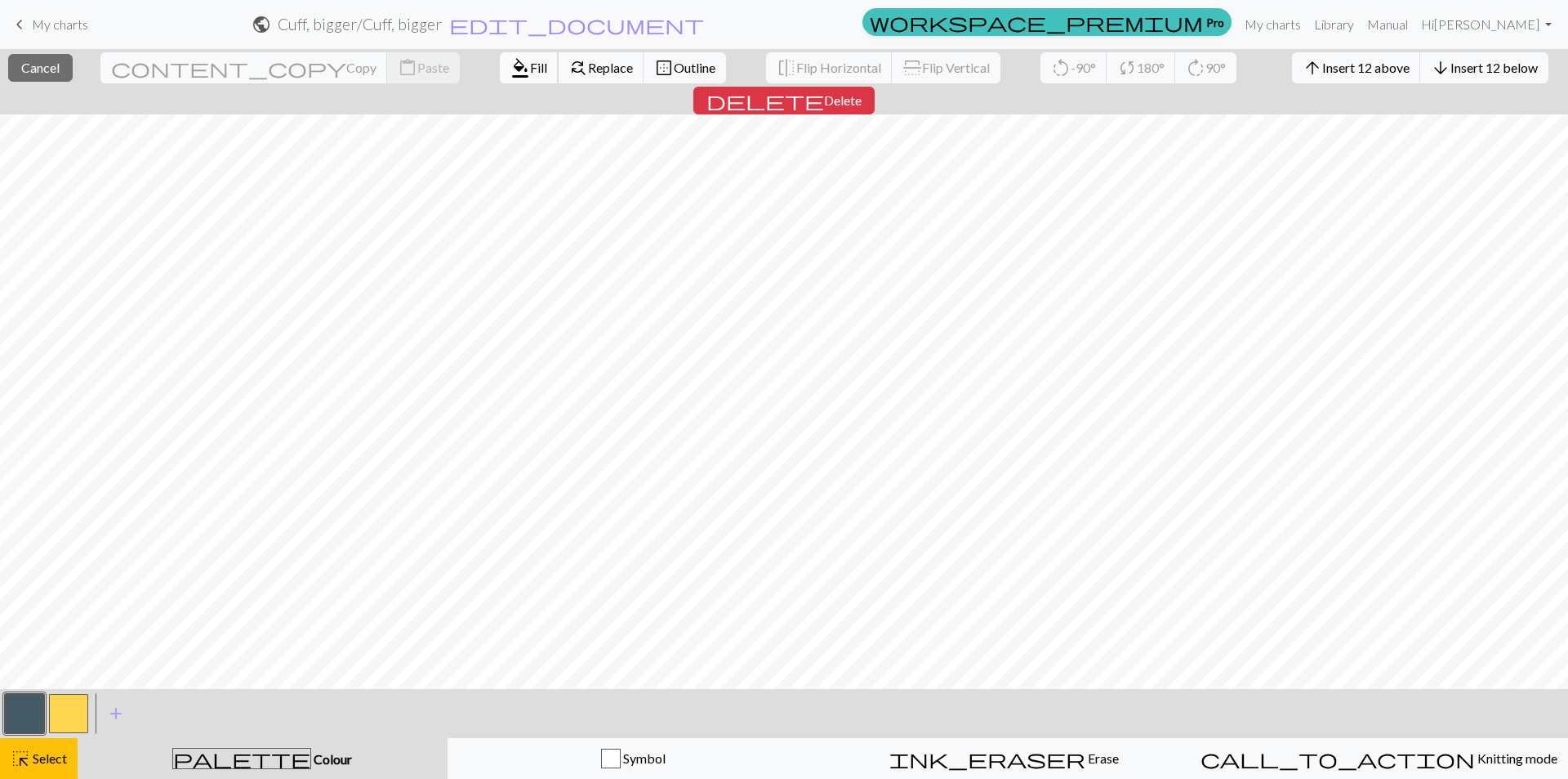
click at [530, 68] on span "Fill" at bounding box center [538, 67] width 17 height 16
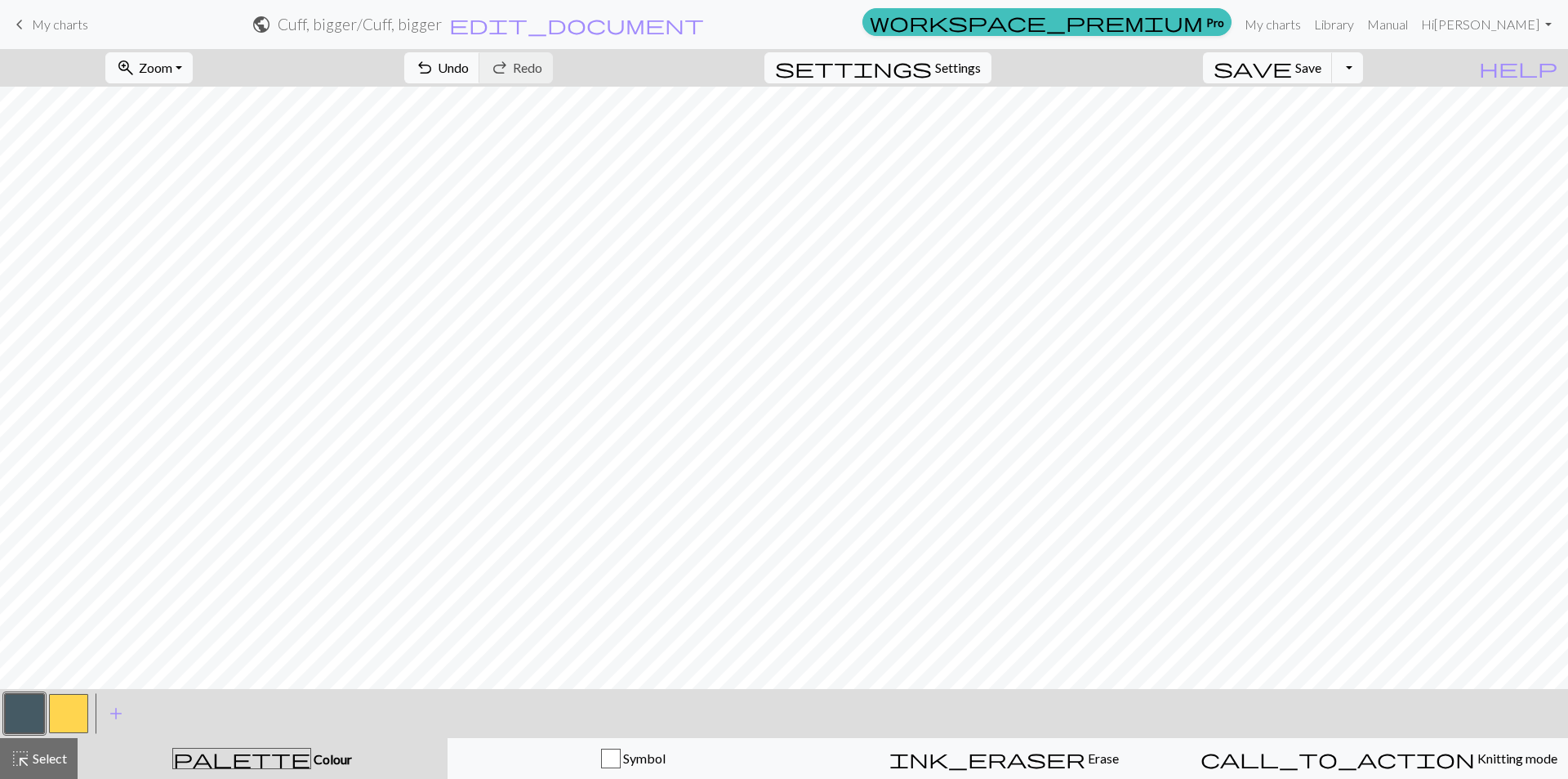
click at [63, 718] on button "button" at bounding box center [69, 714] width 39 height 39
click at [961, 70] on span "Settings" at bounding box center [958, 68] width 46 height 20
select select "aran"
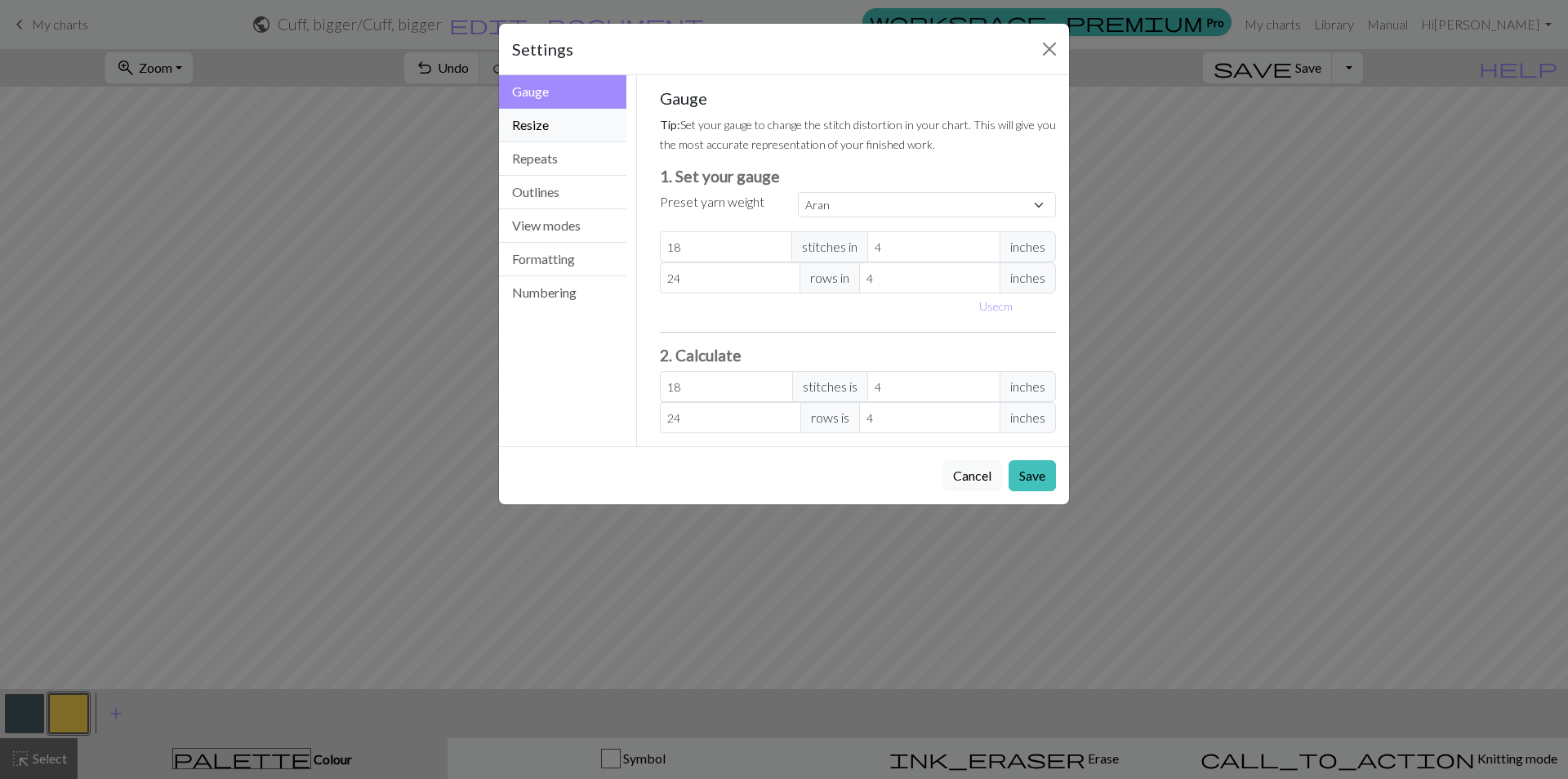
click at [561, 125] on button "Resize" at bounding box center [563, 125] width 128 height 34
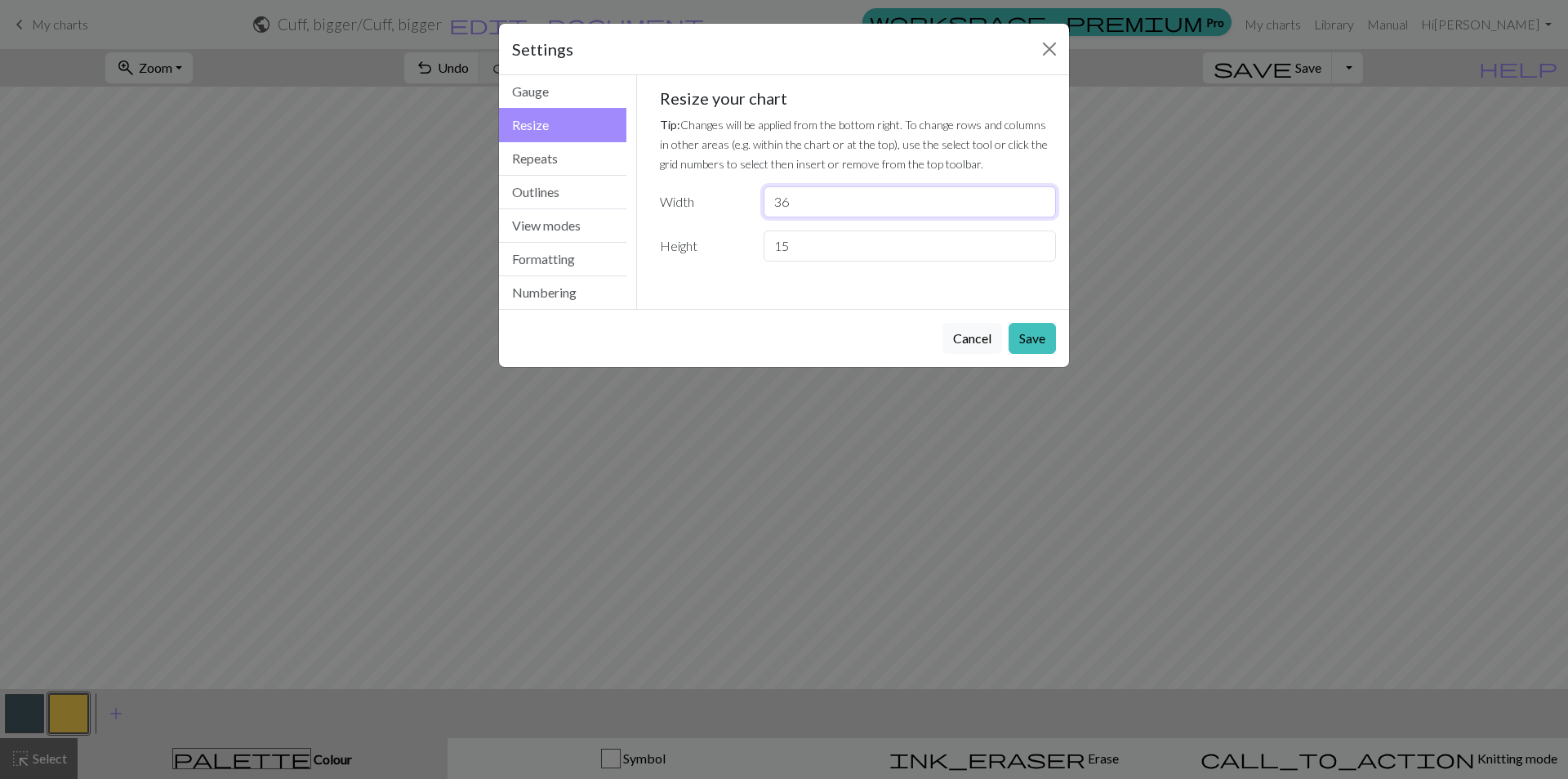
click at [796, 201] on input "36" at bounding box center [910, 202] width 292 height 31
type input "35"
click at [1040, 344] on button "Save" at bounding box center [1032, 338] width 47 height 31
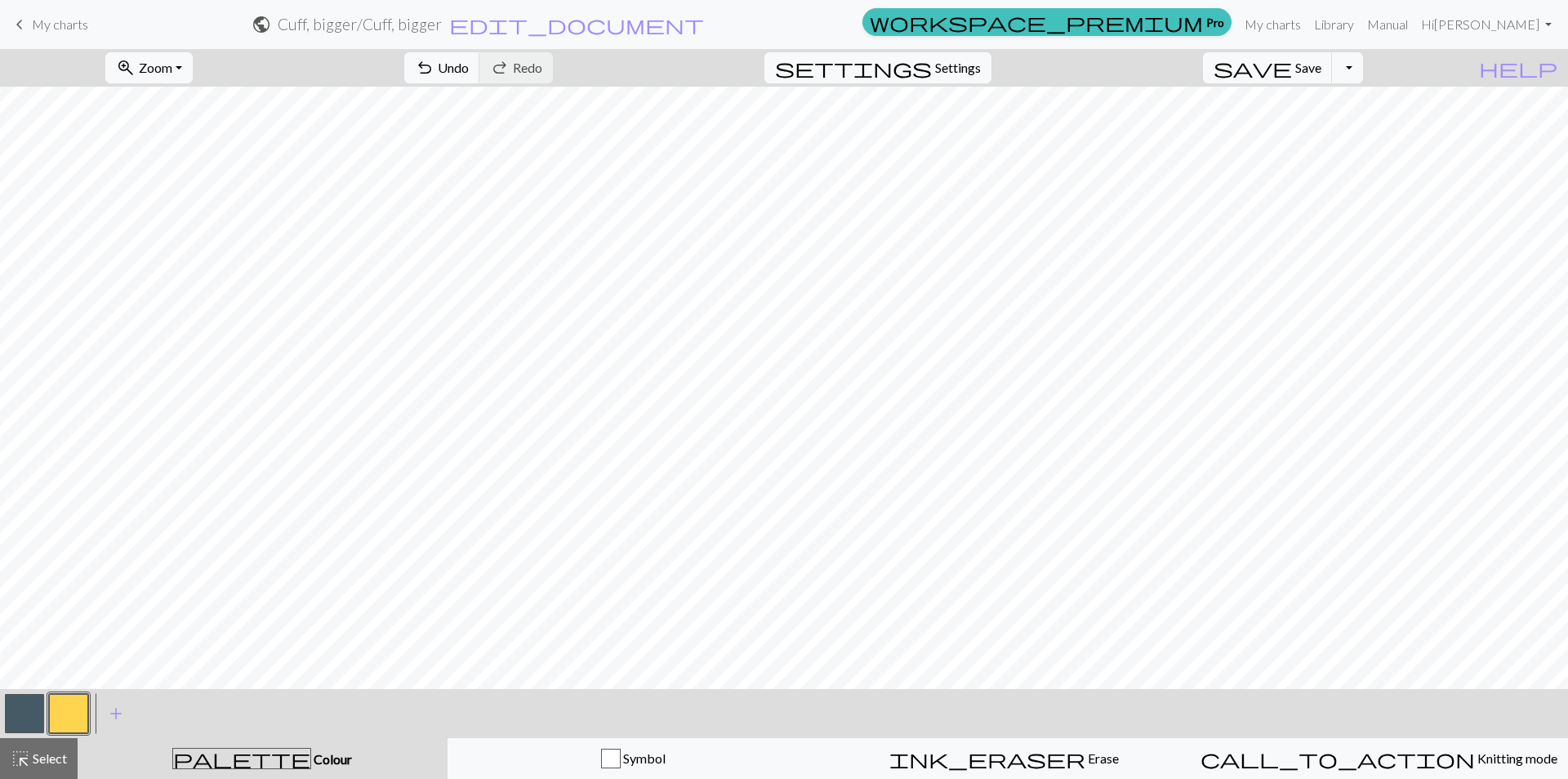
click at [16, 714] on button "button" at bounding box center [25, 714] width 39 height 39
click at [1322, 69] on span "Save" at bounding box center [1309, 67] width 26 height 16
click at [48, 763] on span "Select" at bounding box center [48, 758] width 37 height 16
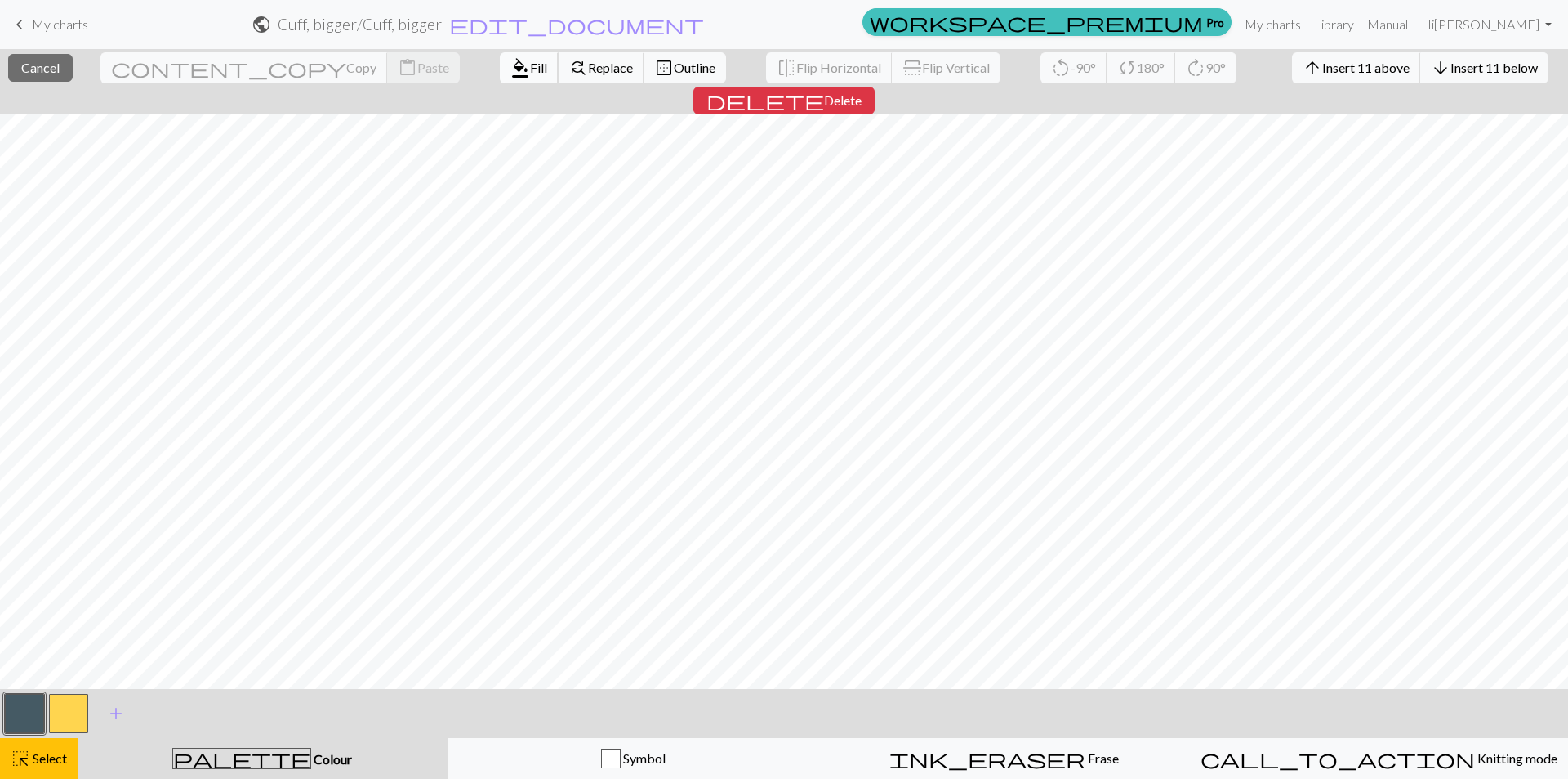
click at [530, 72] on span "Fill" at bounding box center [538, 67] width 17 height 16
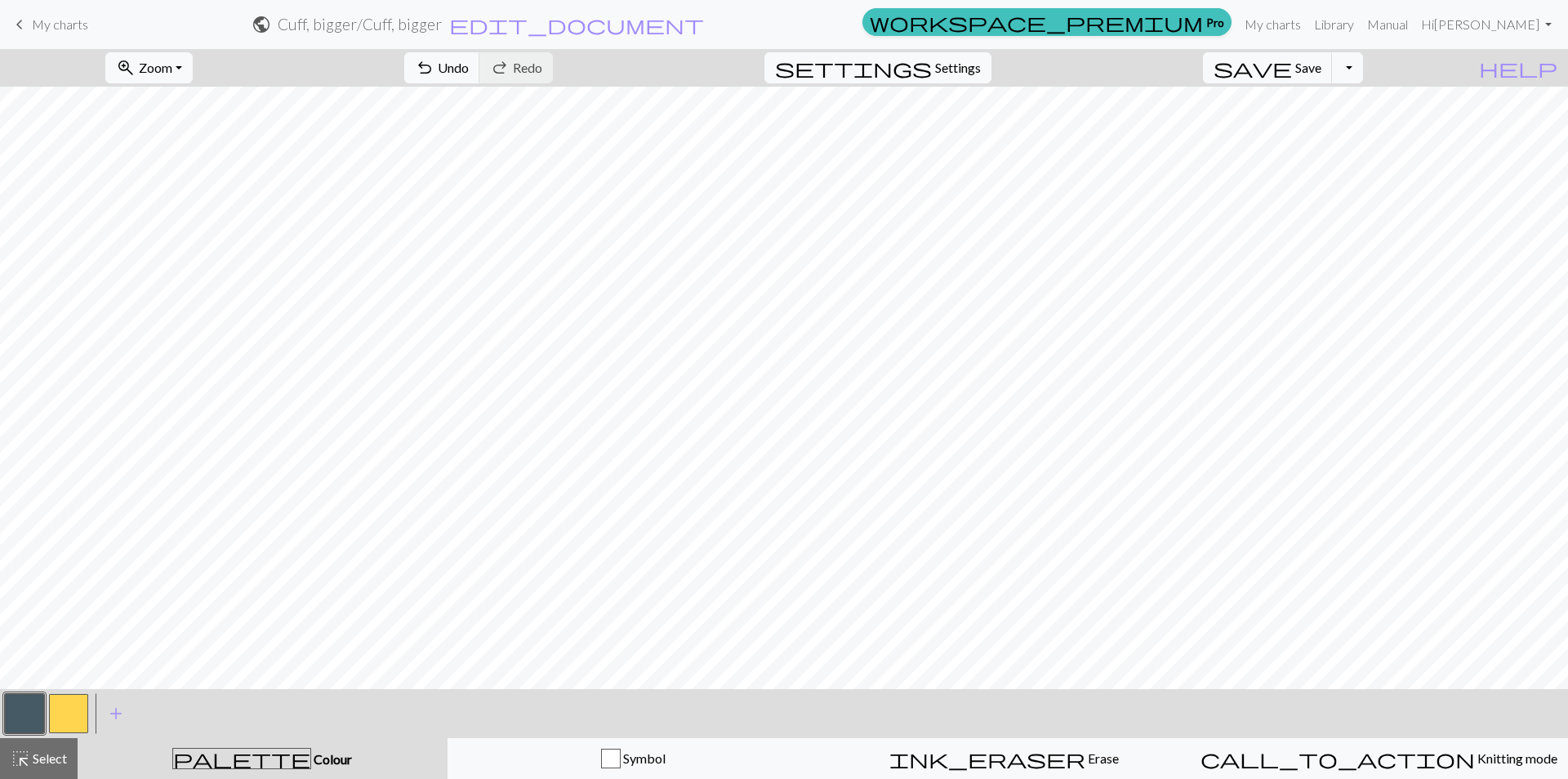
click at [80, 717] on button "button" at bounding box center [69, 714] width 39 height 39
click at [979, 77] on span "Settings" at bounding box center [958, 68] width 46 height 20
select select "aran"
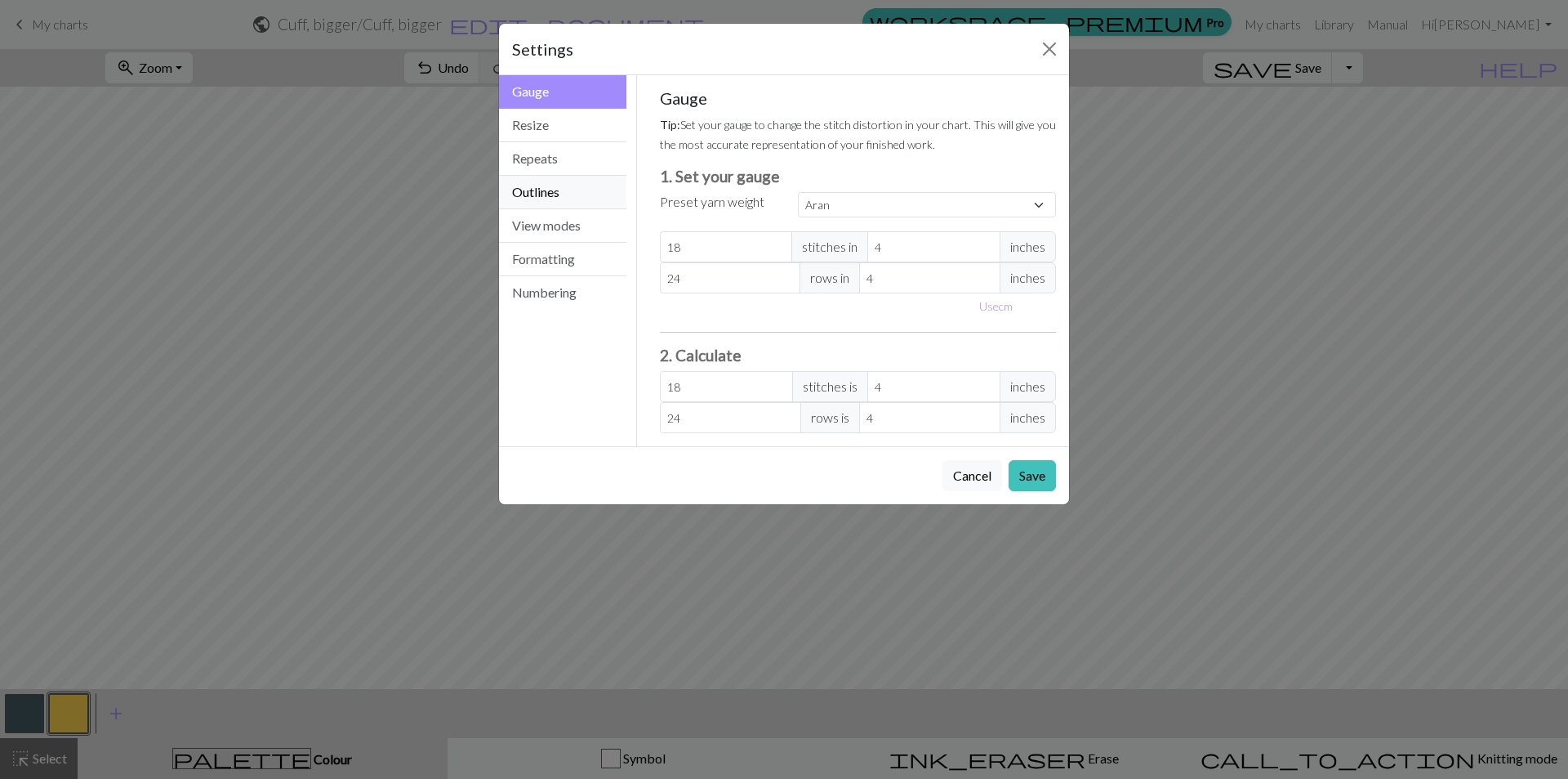
click at [548, 191] on button "Outlines" at bounding box center [563, 192] width 128 height 34
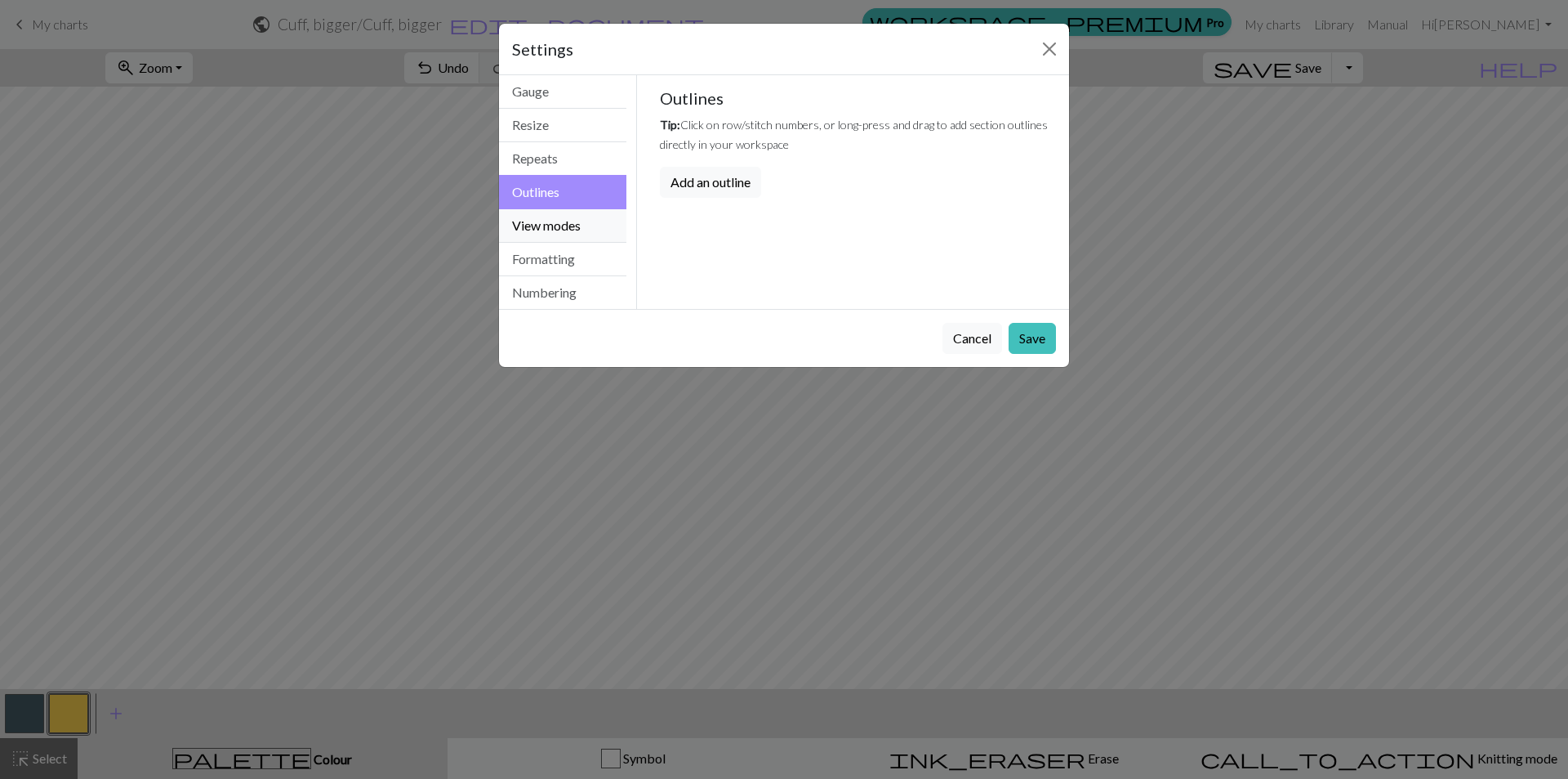
click at [547, 218] on button "View modes" at bounding box center [563, 226] width 128 height 34
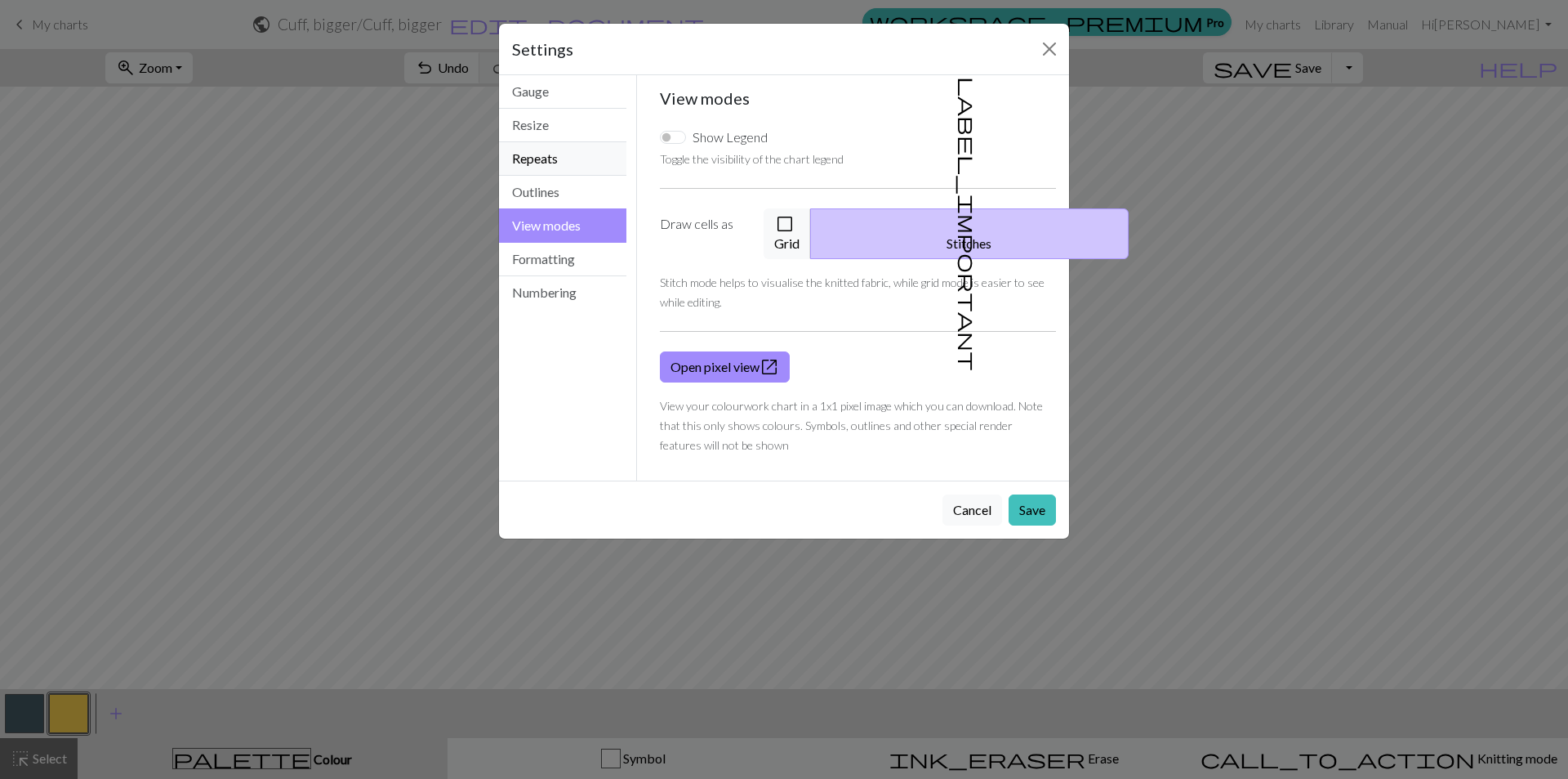
click at [537, 161] on button "Repeats" at bounding box center [563, 159] width 128 height 34
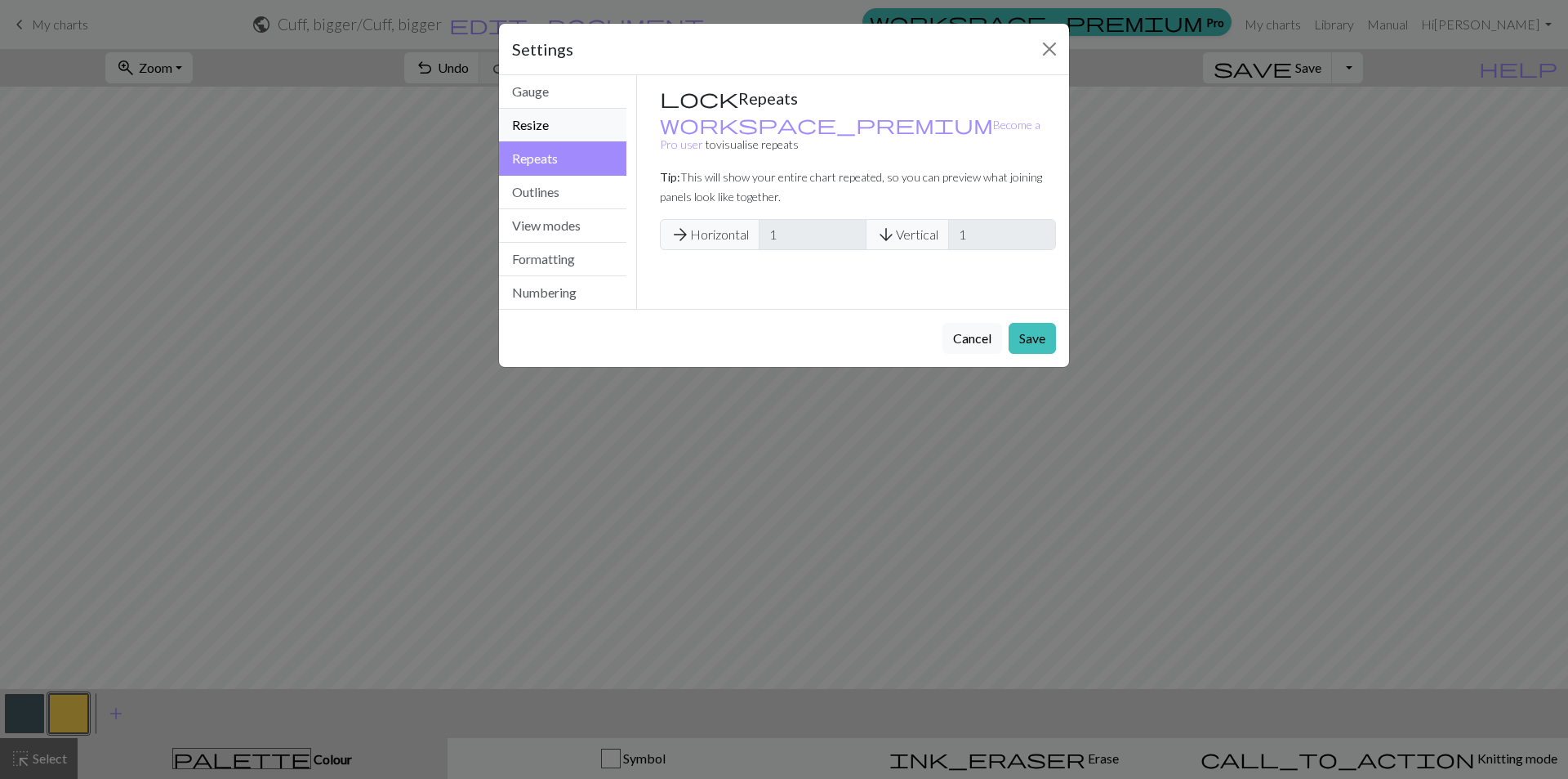
click at [540, 126] on button "Resize" at bounding box center [563, 125] width 128 height 34
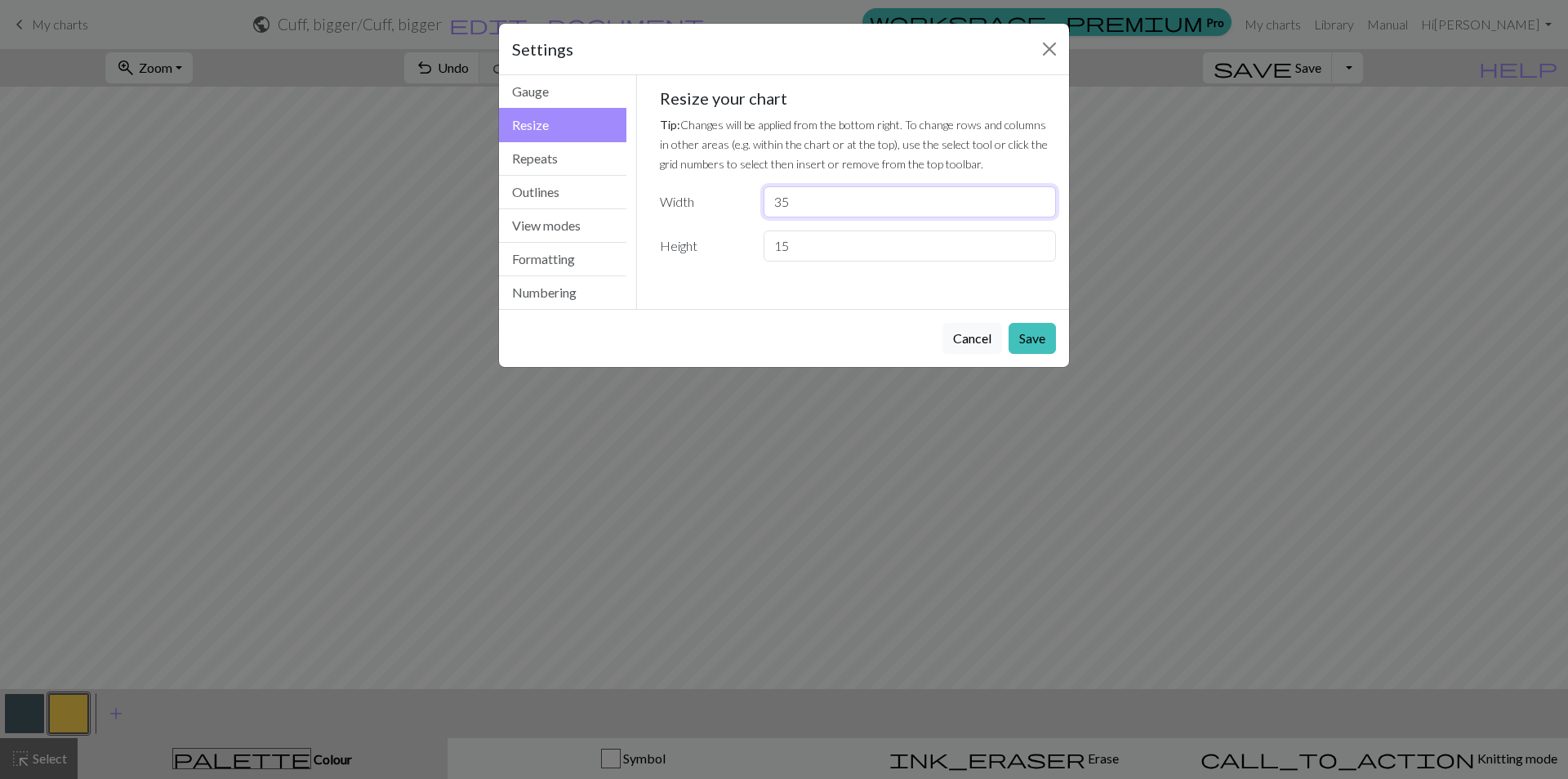
click at [800, 205] on input "35" at bounding box center [910, 202] width 292 height 31
type input "36"
click at [1033, 336] on button "Save" at bounding box center [1032, 338] width 47 height 31
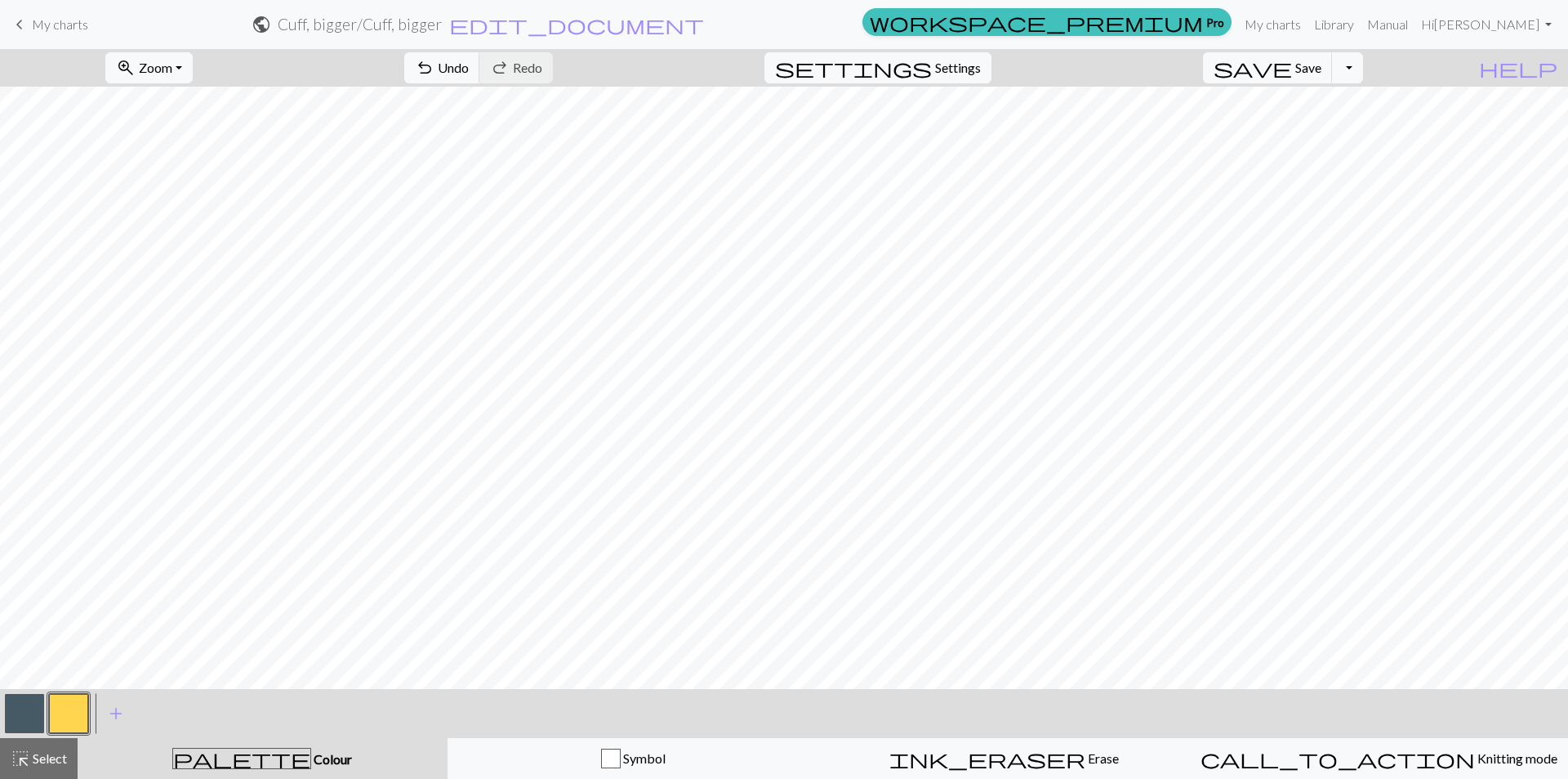
click at [29, 715] on button "button" at bounding box center [25, 714] width 39 height 39
click at [55, 716] on button "button" at bounding box center [69, 714] width 39 height 39
click at [27, 718] on button "button" at bounding box center [25, 714] width 39 height 39
click at [76, 710] on button "button" at bounding box center [69, 714] width 39 height 39
click at [29, 718] on button "button" at bounding box center [25, 714] width 39 height 39
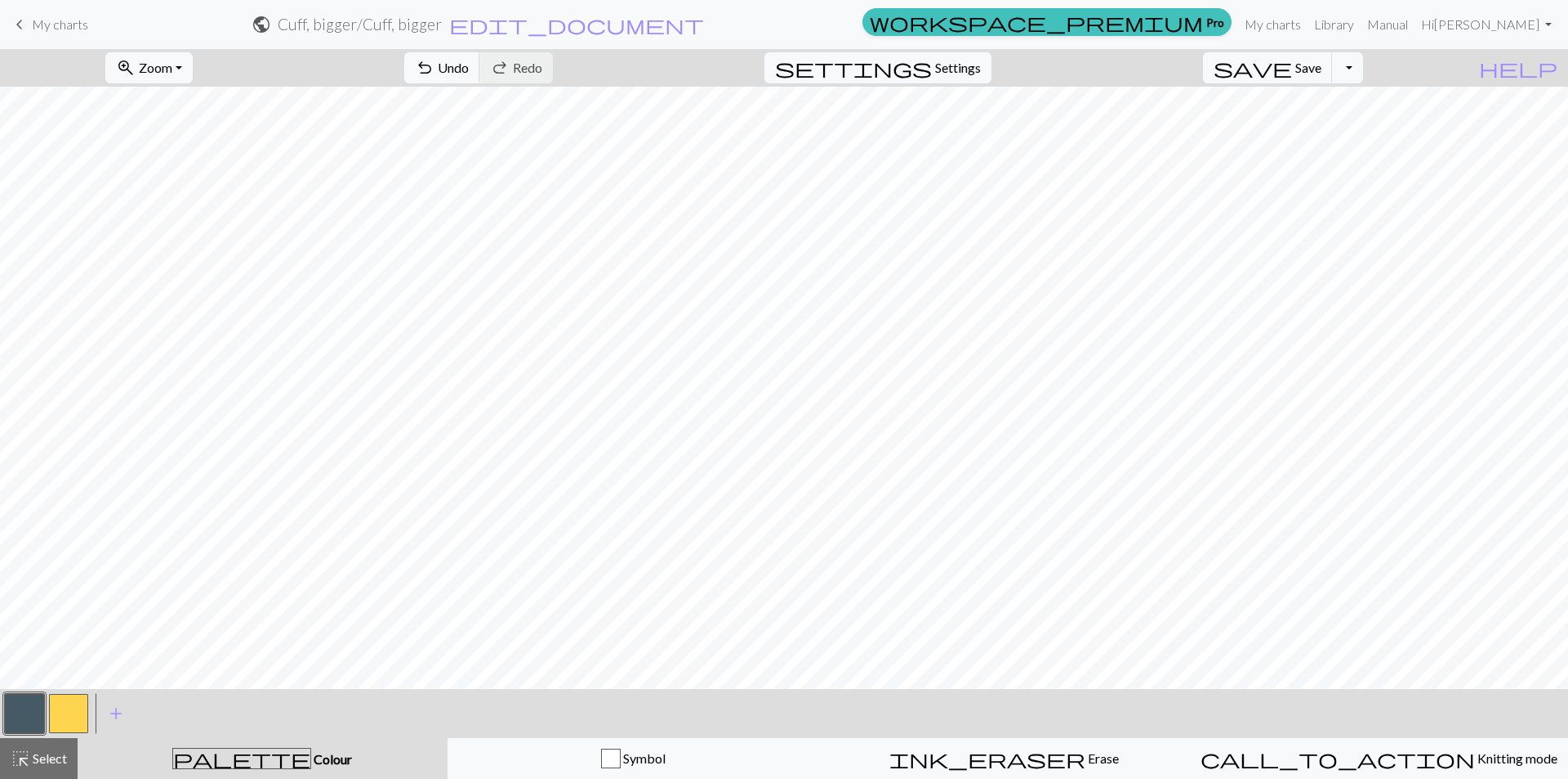
click at [27, 715] on button "button" at bounding box center [25, 714] width 39 height 39
